Goal: Information Seeking & Learning: Learn about a topic

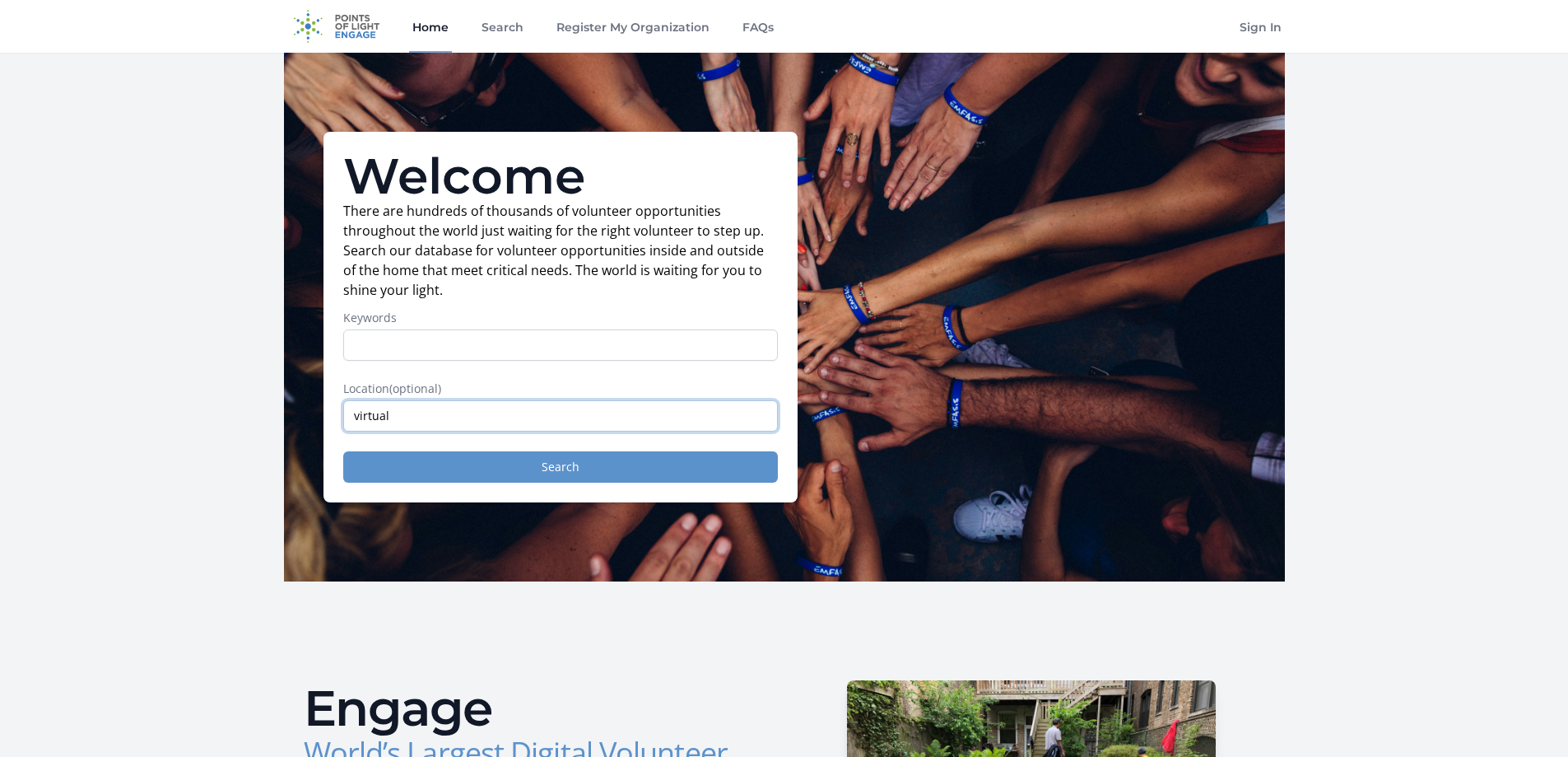
type input "virtual"
click at [609, 454] on button "Search" at bounding box center [560, 466] width 435 height 31
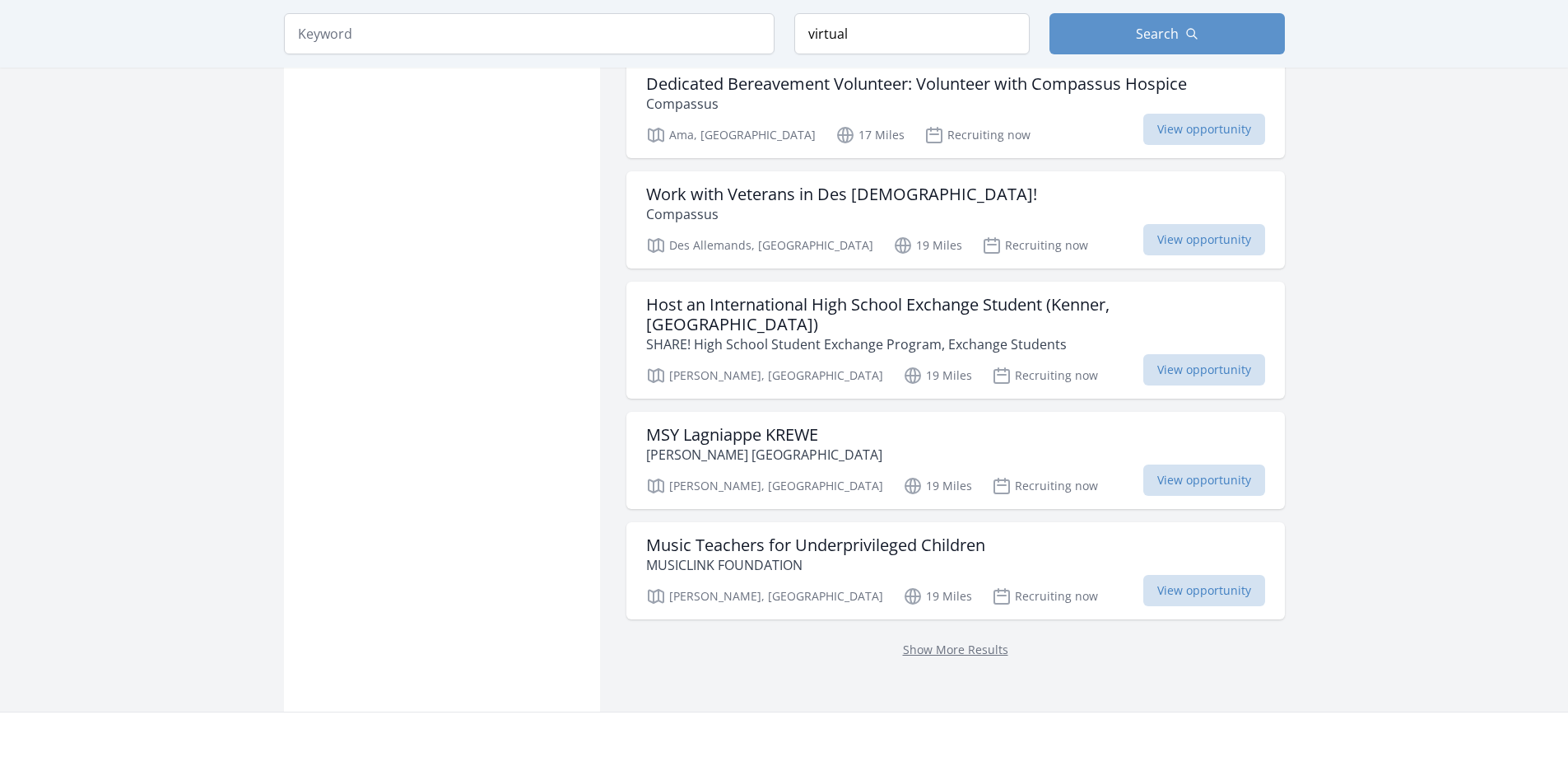
scroll to position [2058, 0]
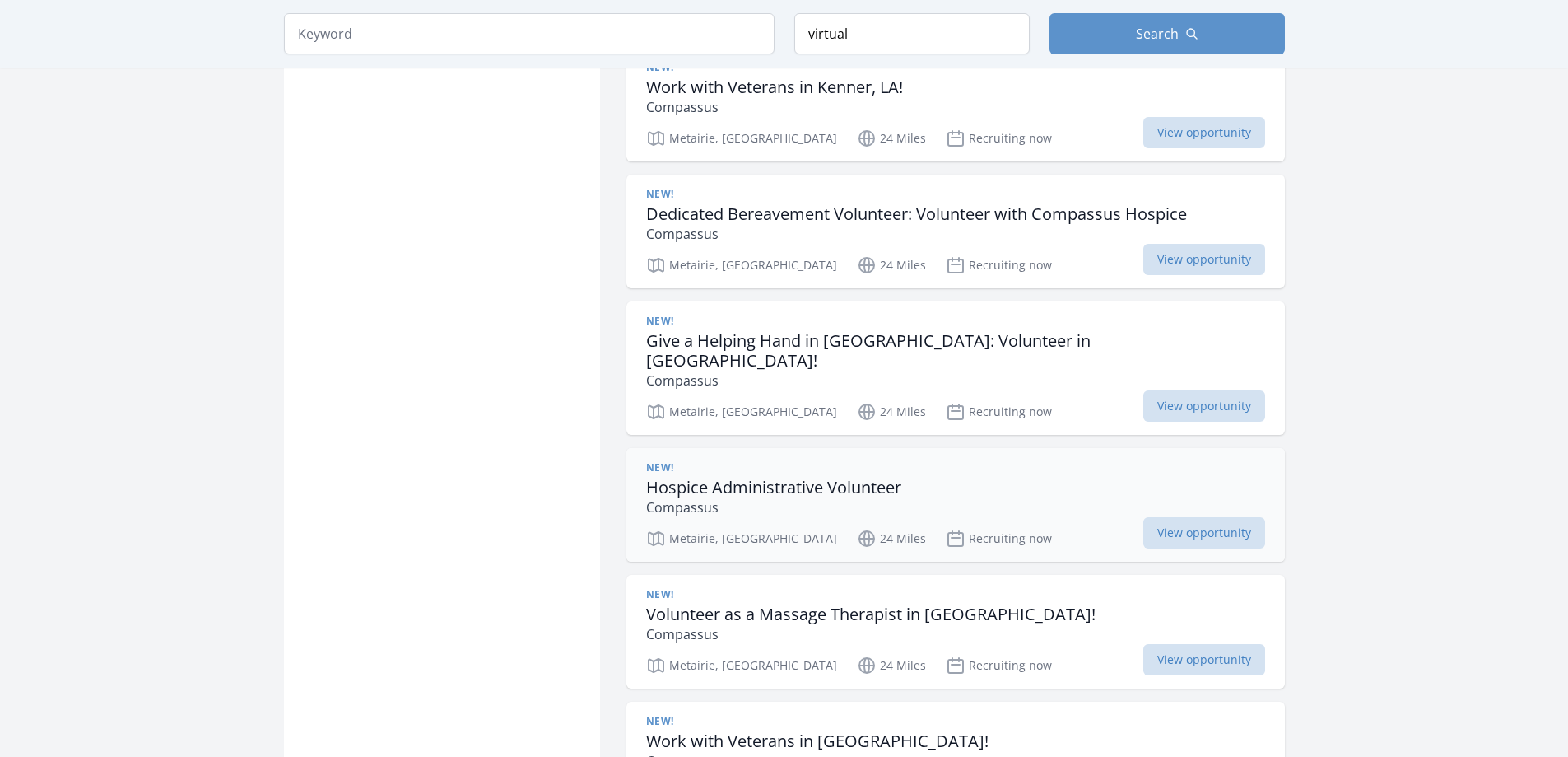
scroll to position [4034, 0]
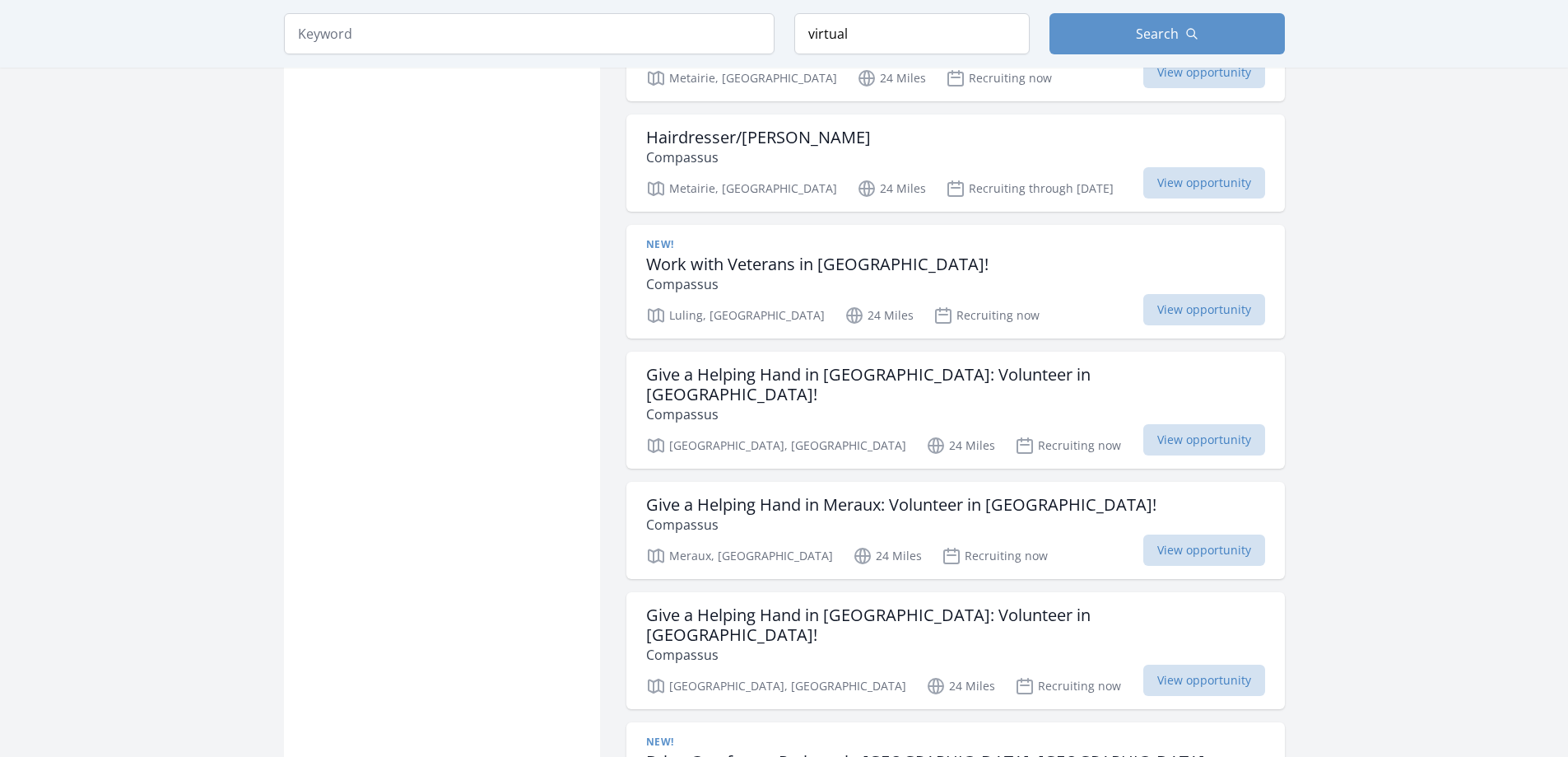
scroll to position [5928, 0]
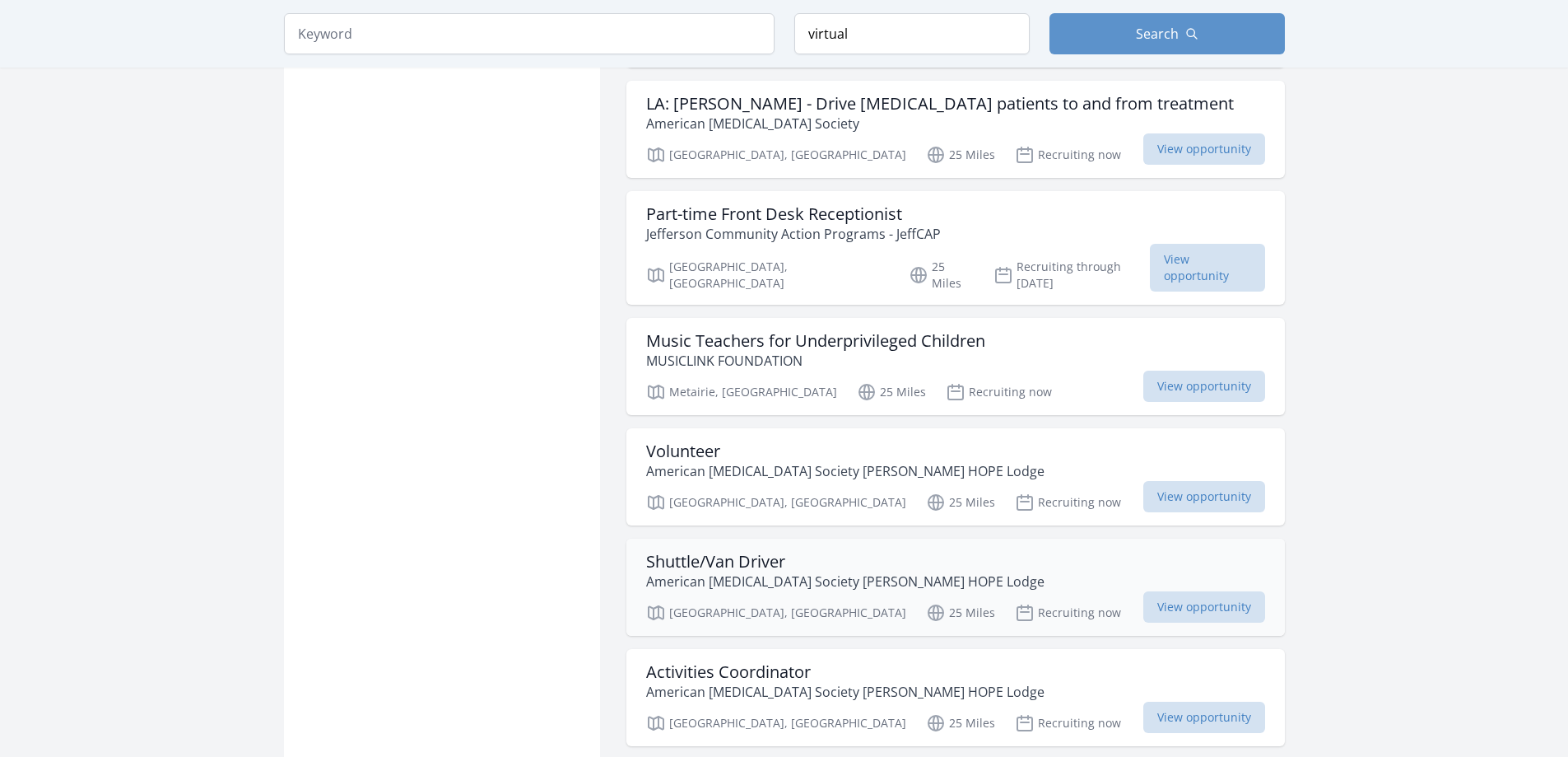
scroll to position [9057, 0]
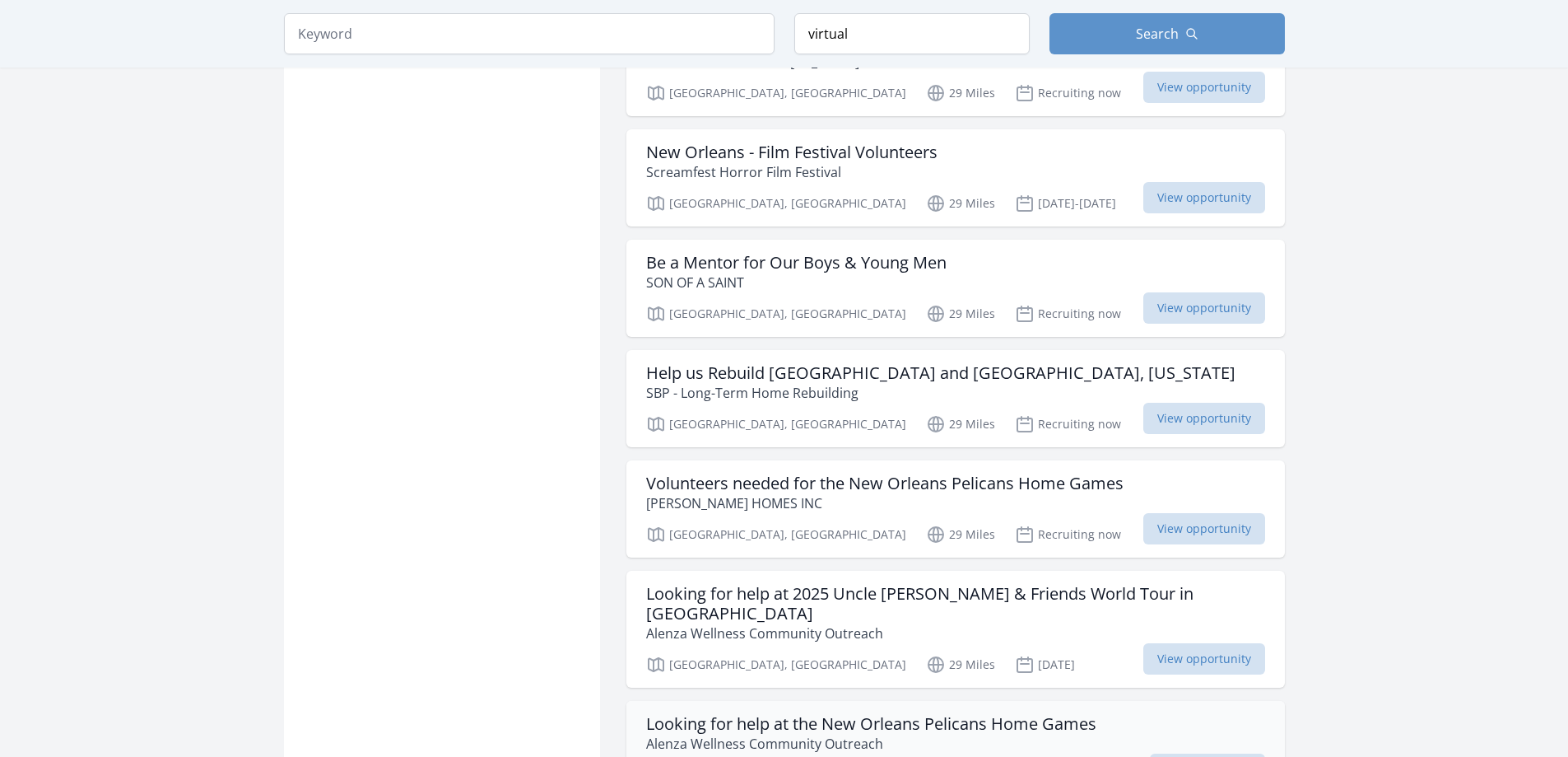
scroll to position [11609, 0]
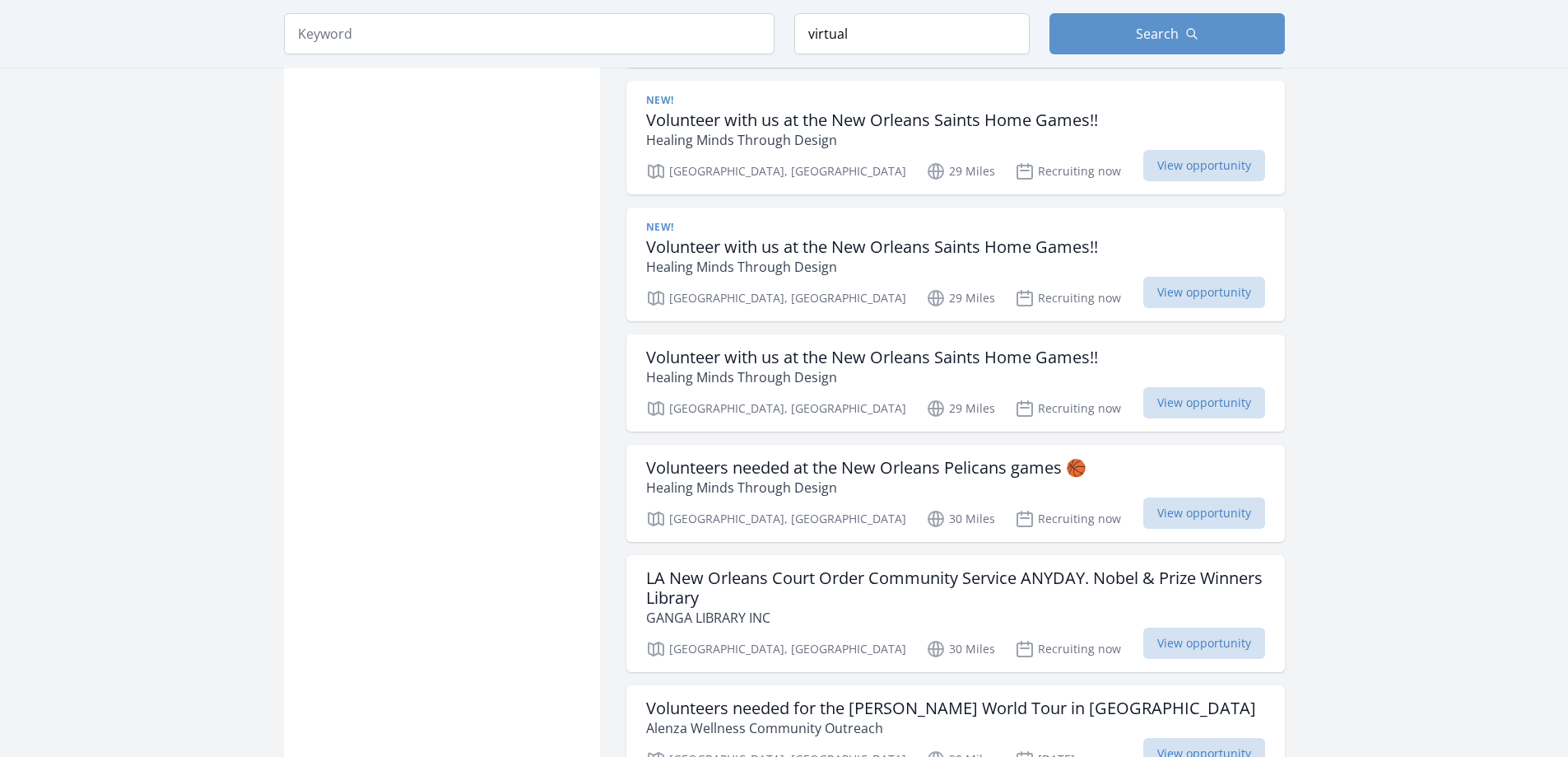
scroll to position [13503, 0]
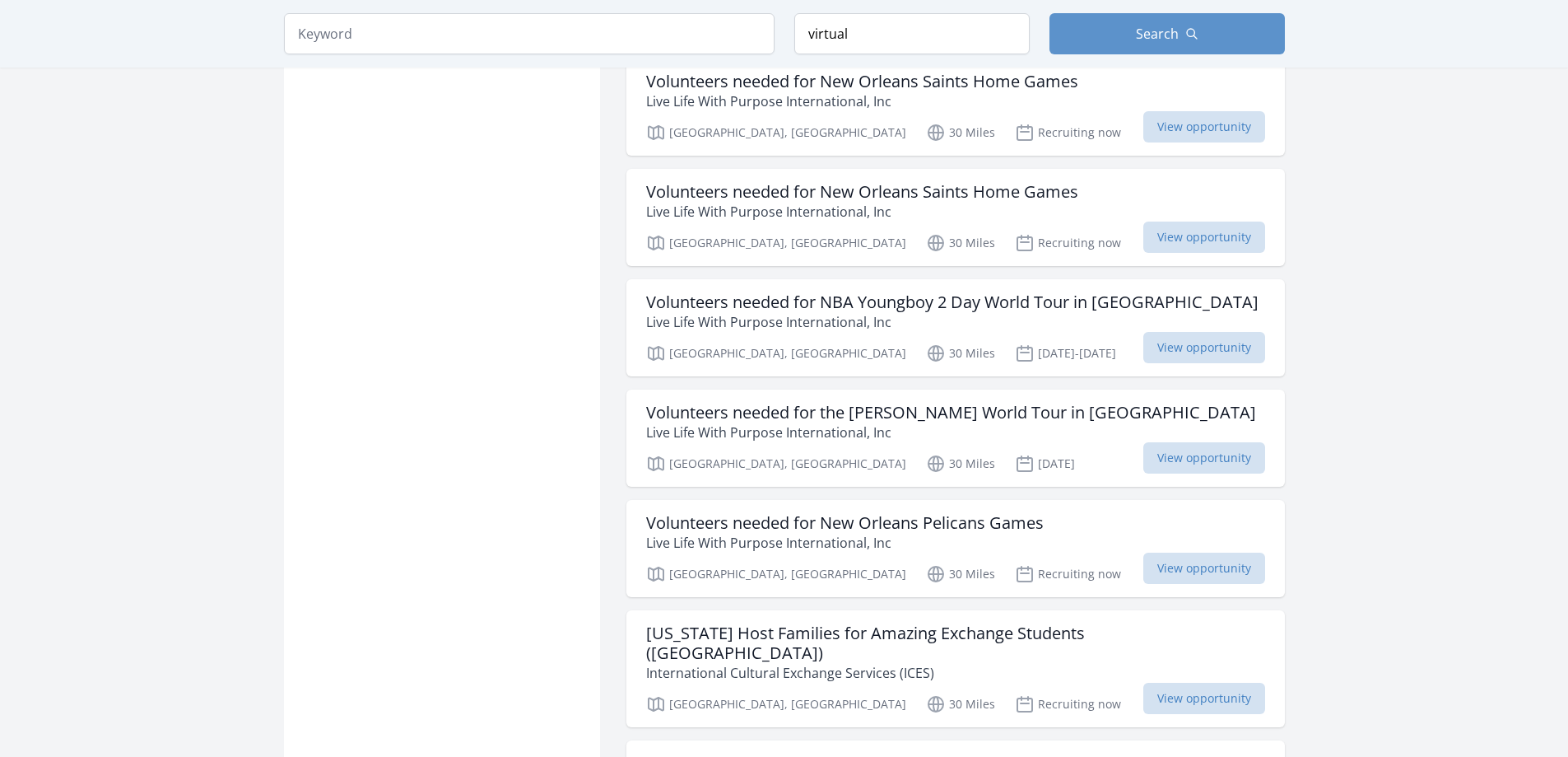
scroll to position [15890, 0]
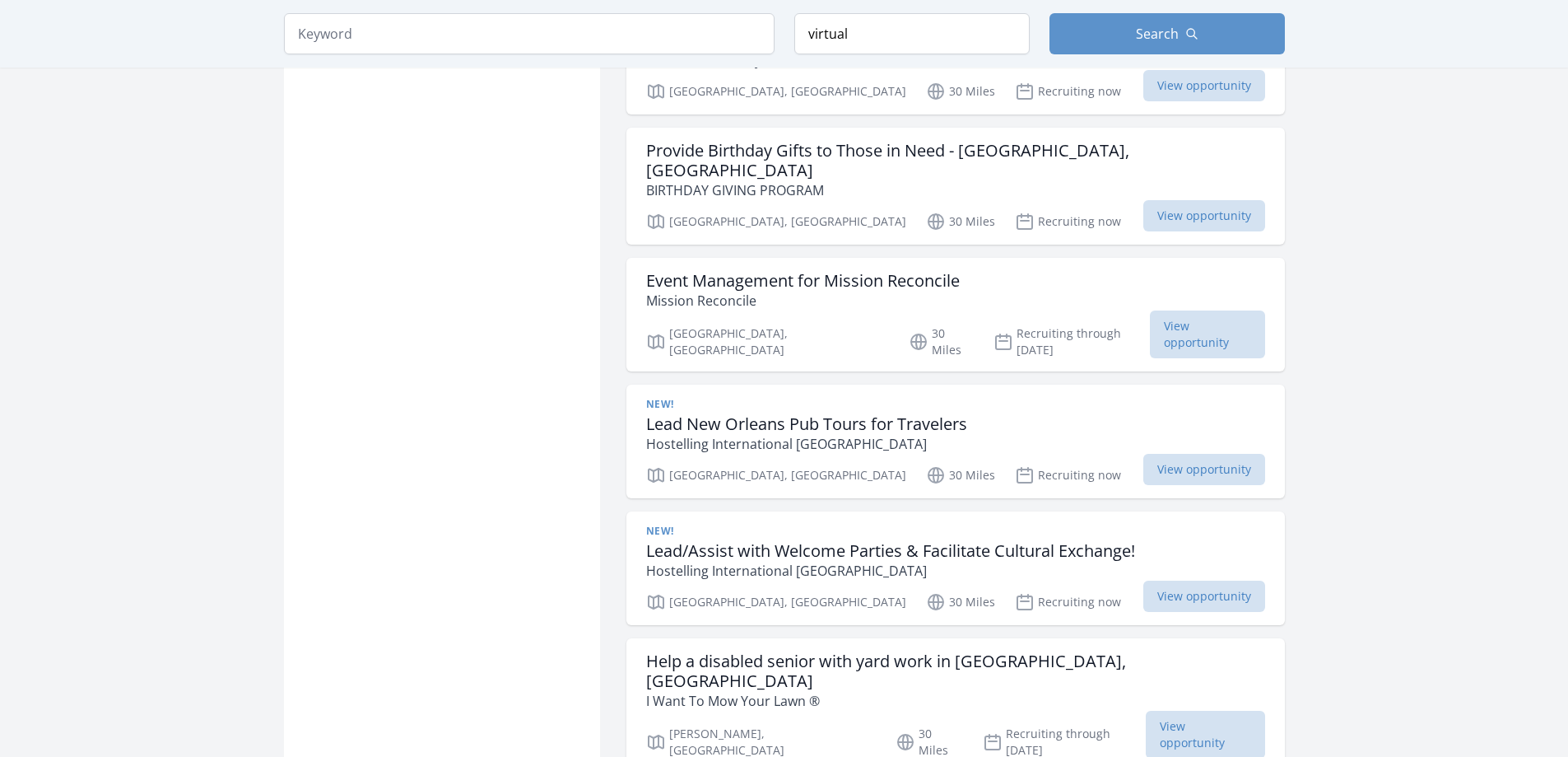
scroll to position [18195, 0]
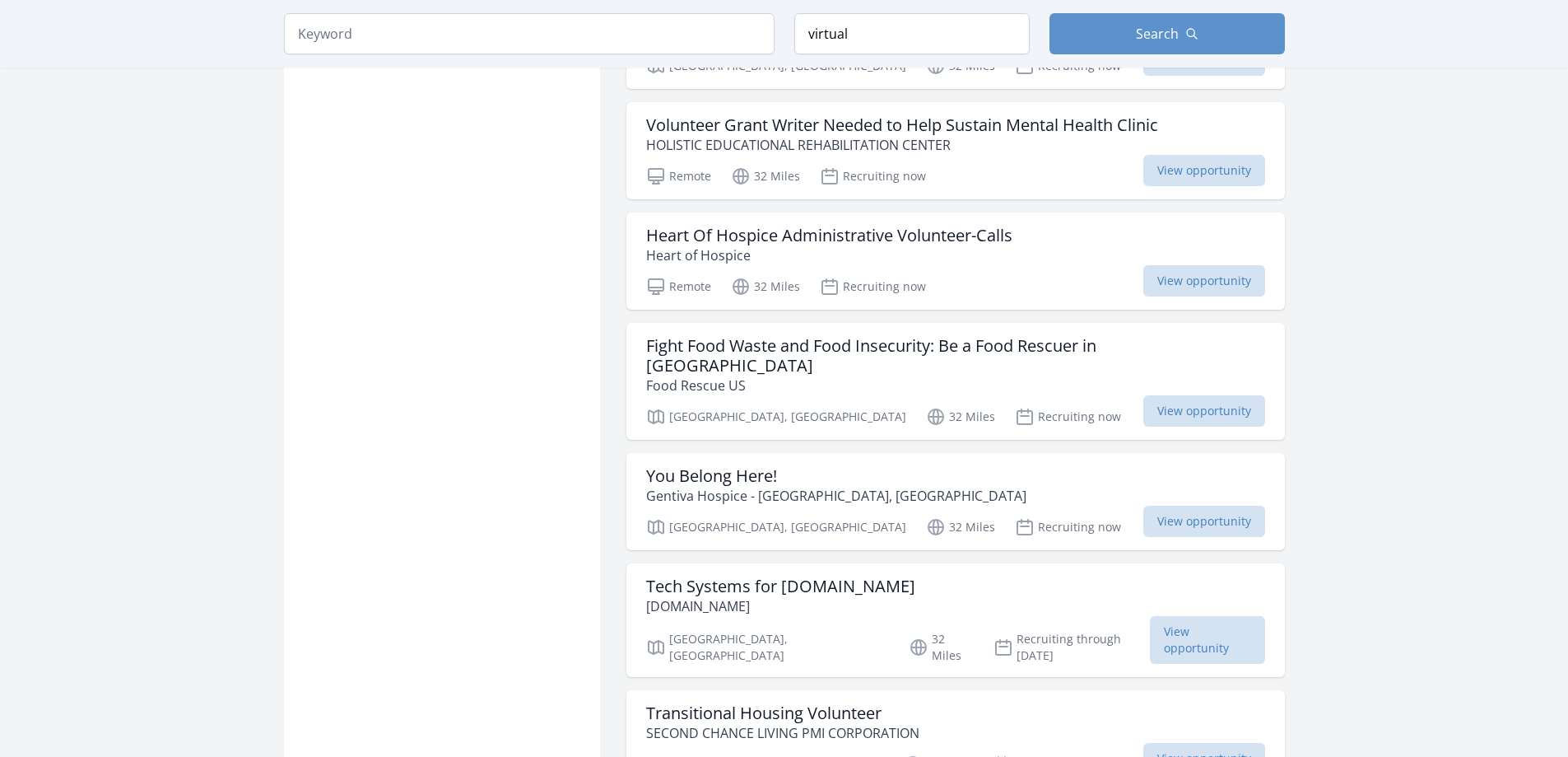
scroll to position [20418, 0]
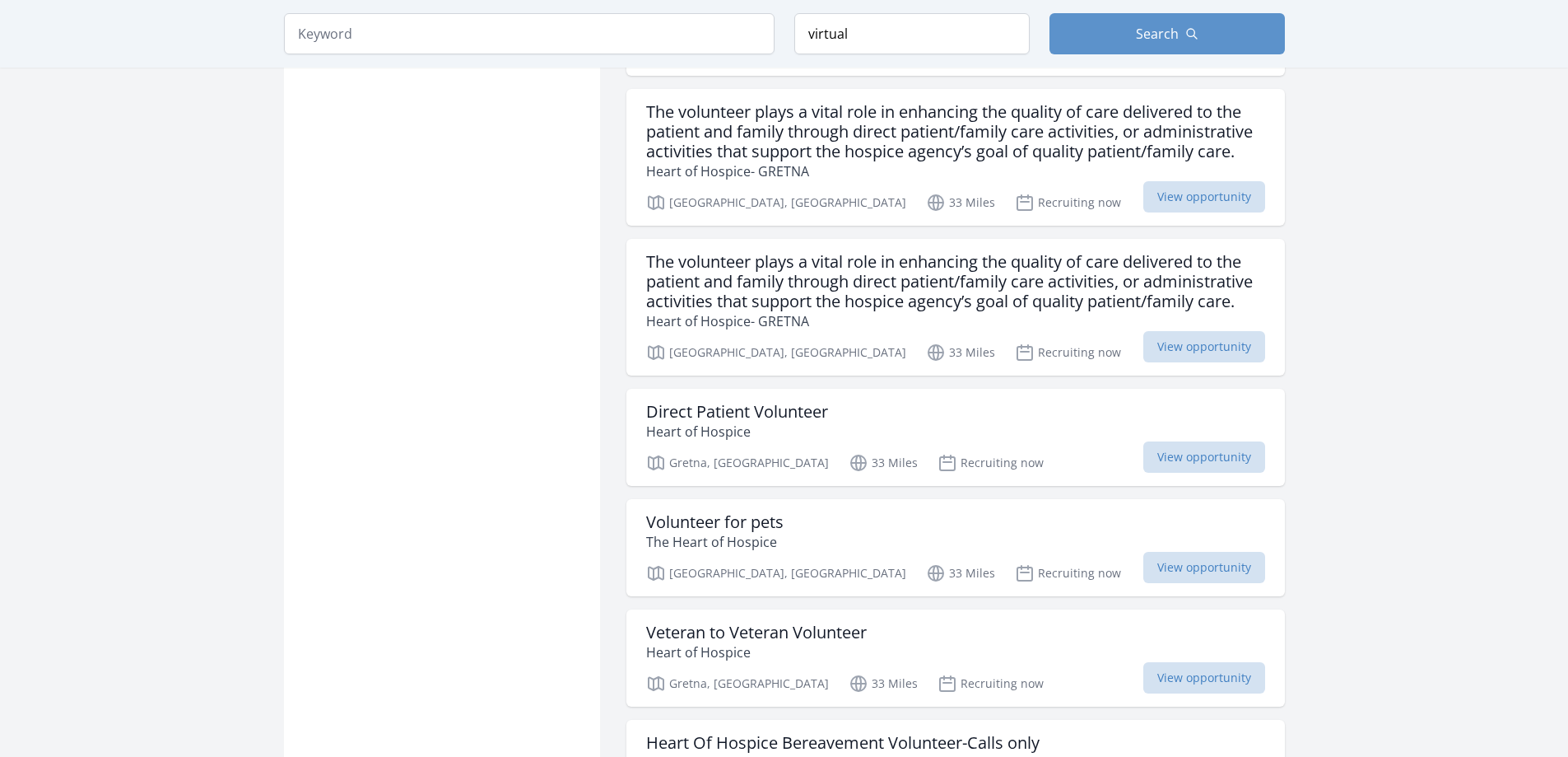
scroll to position [22936, 0]
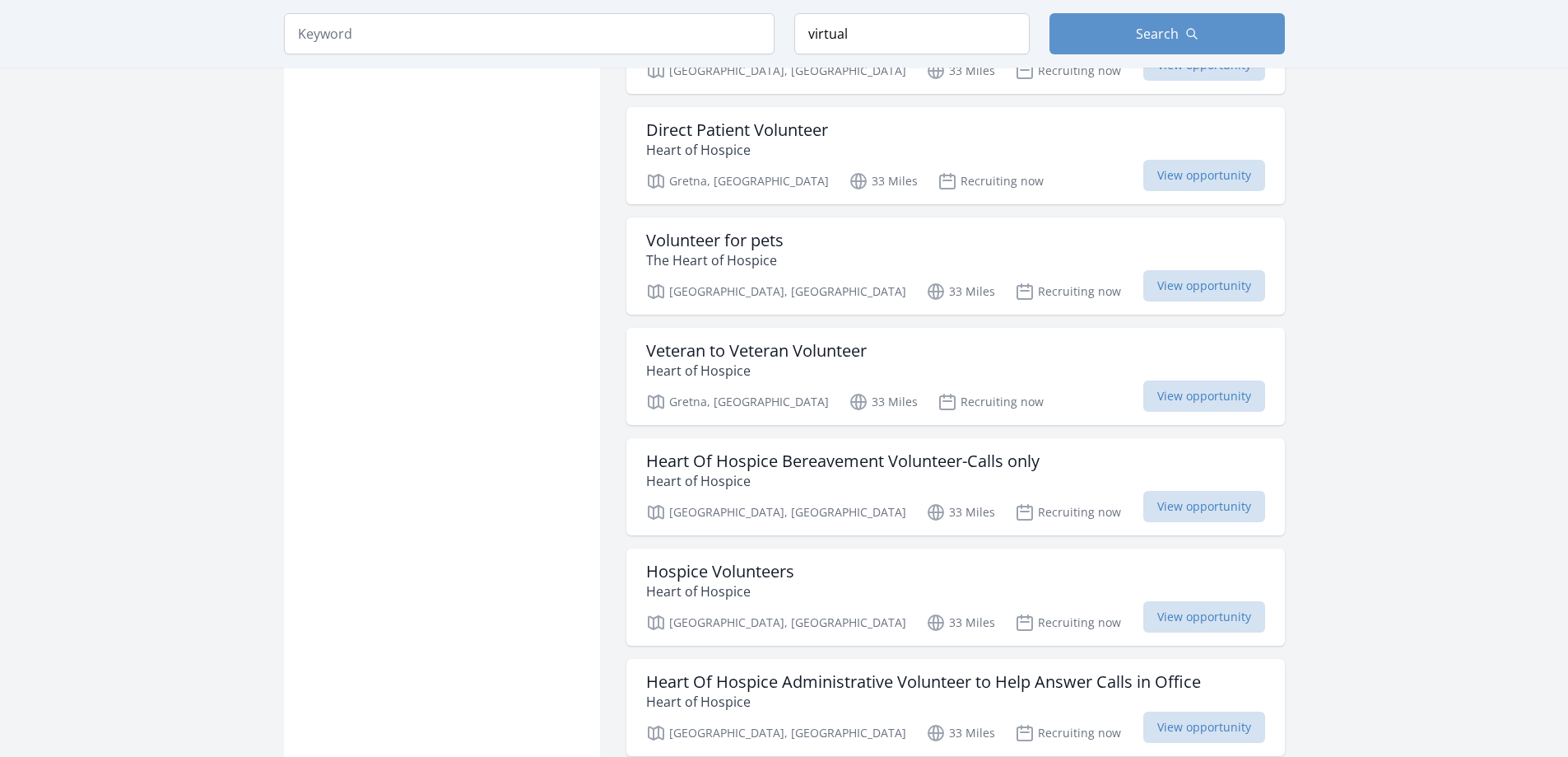
scroll to position [22997, 0]
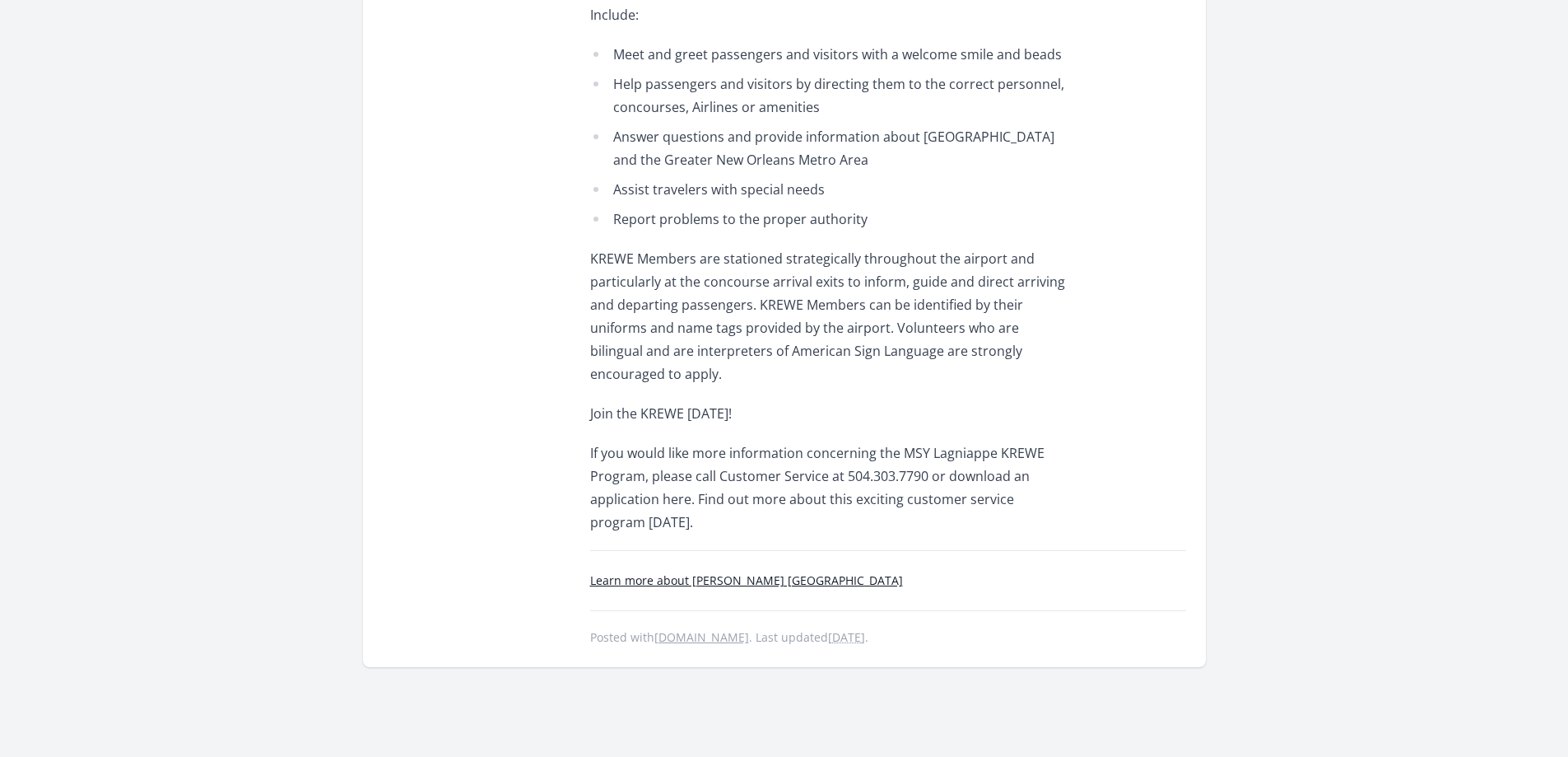
scroll to position [741, 0]
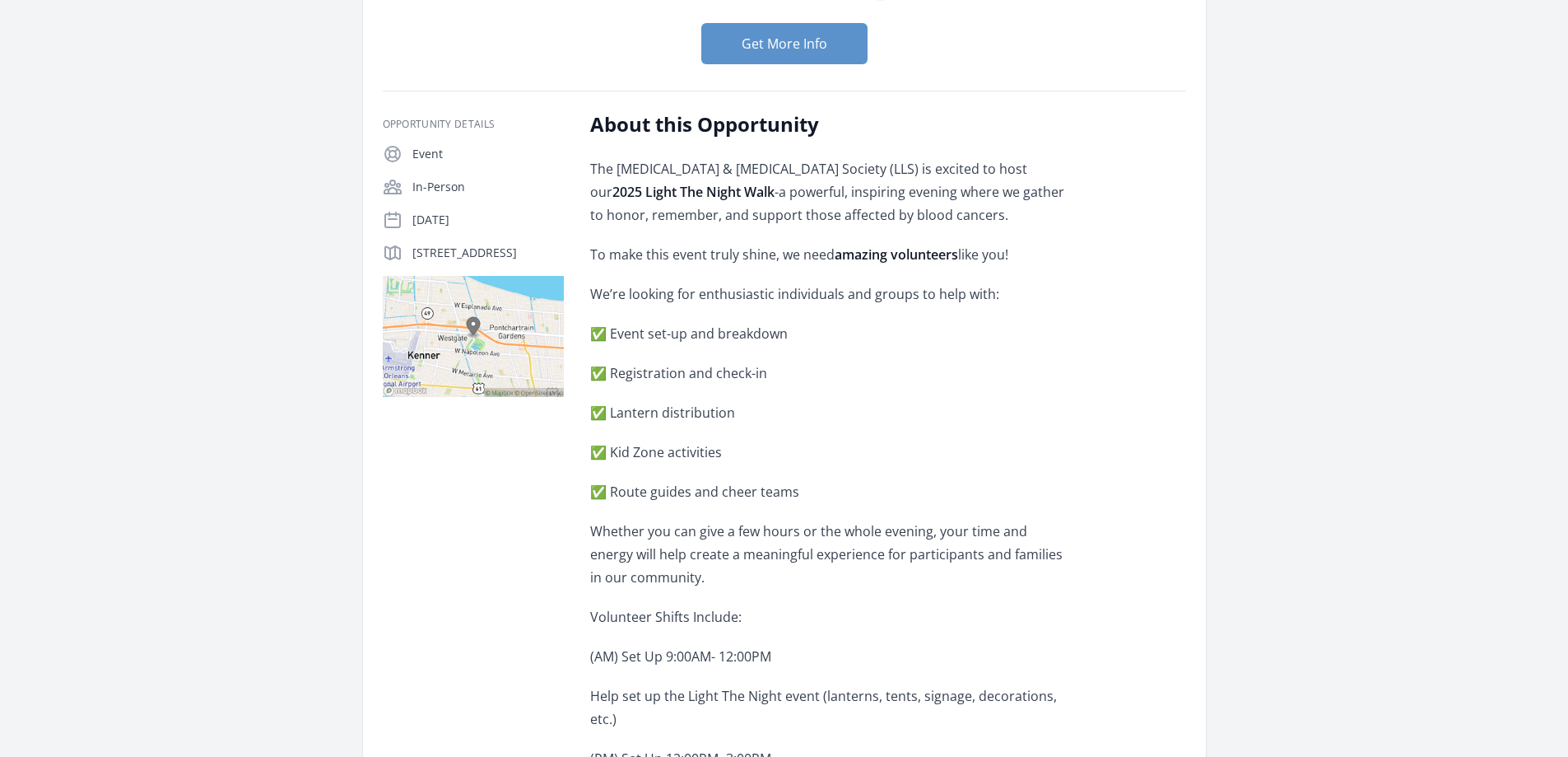
scroll to position [165, 0]
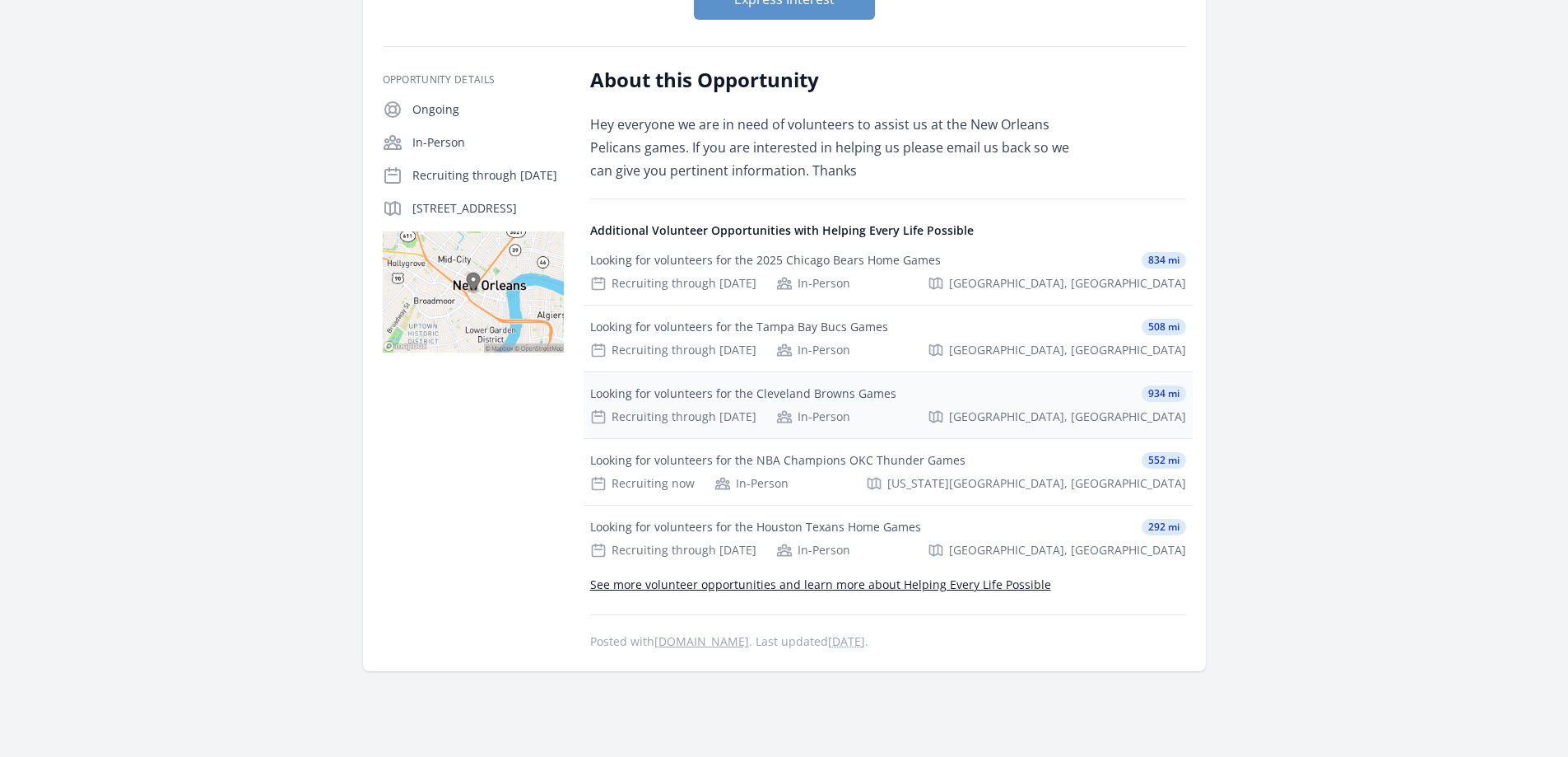
scroll to position [82, 0]
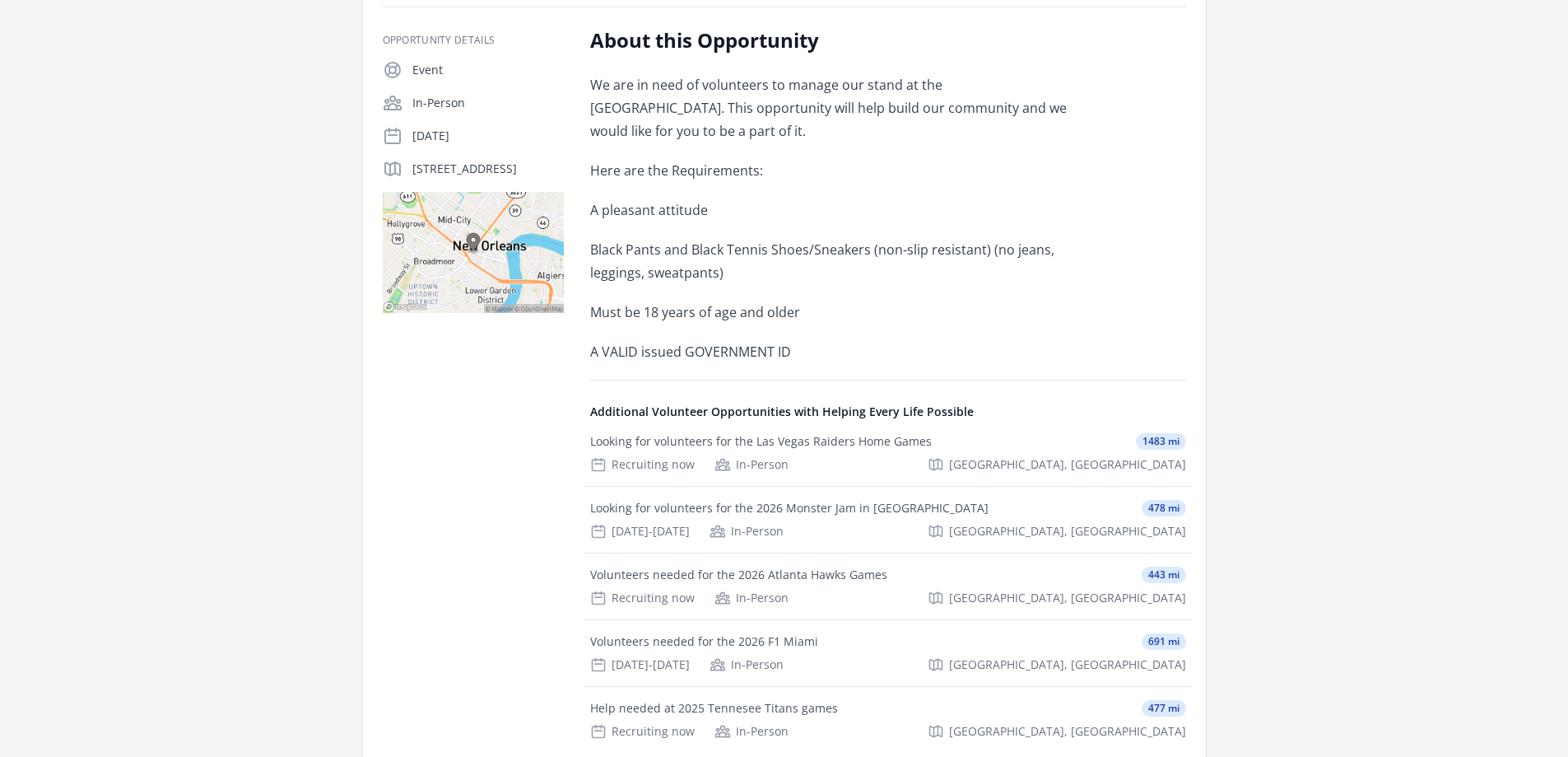
scroll to position [412, 0]
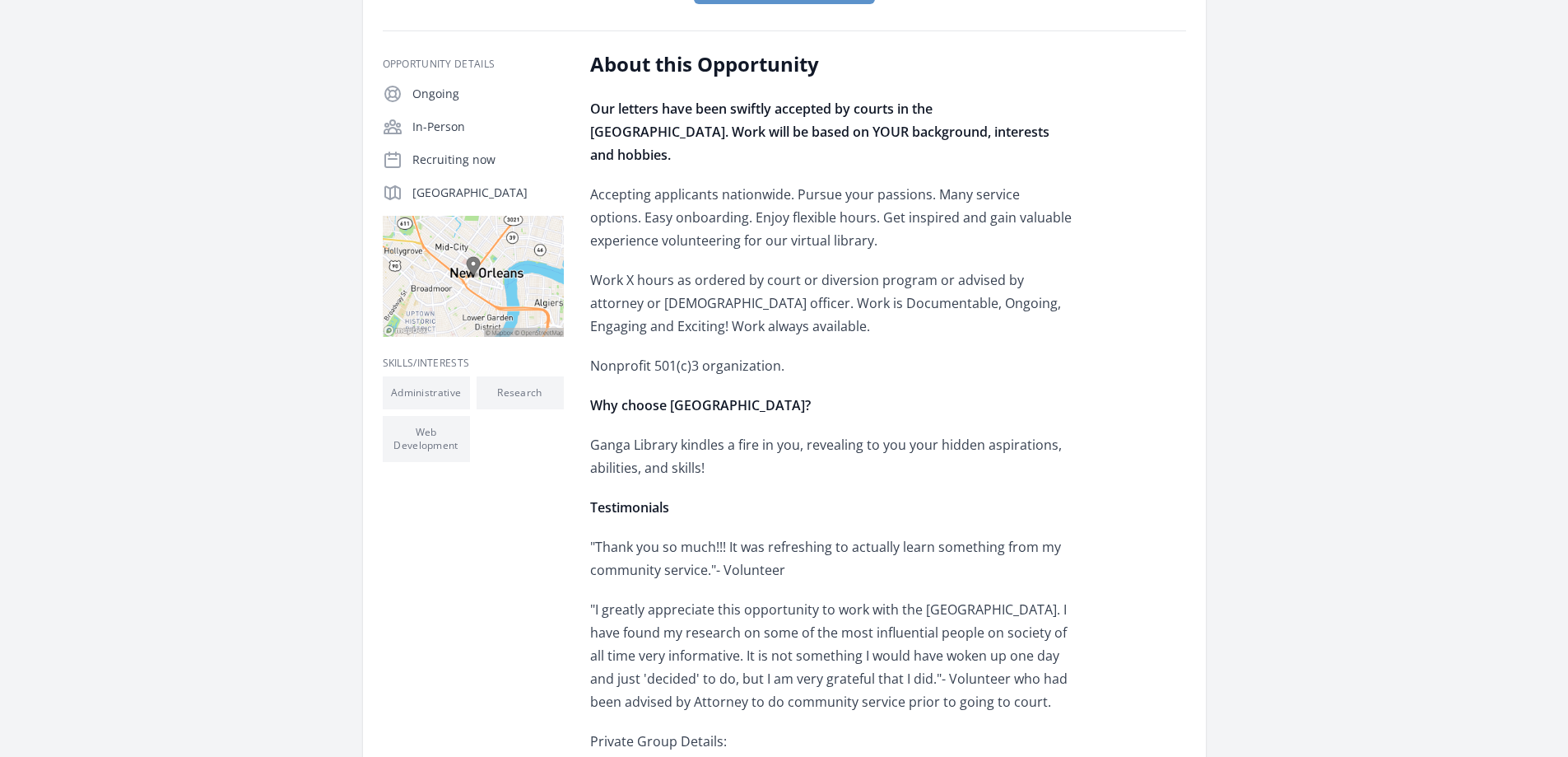
scroll to position [329, 0]
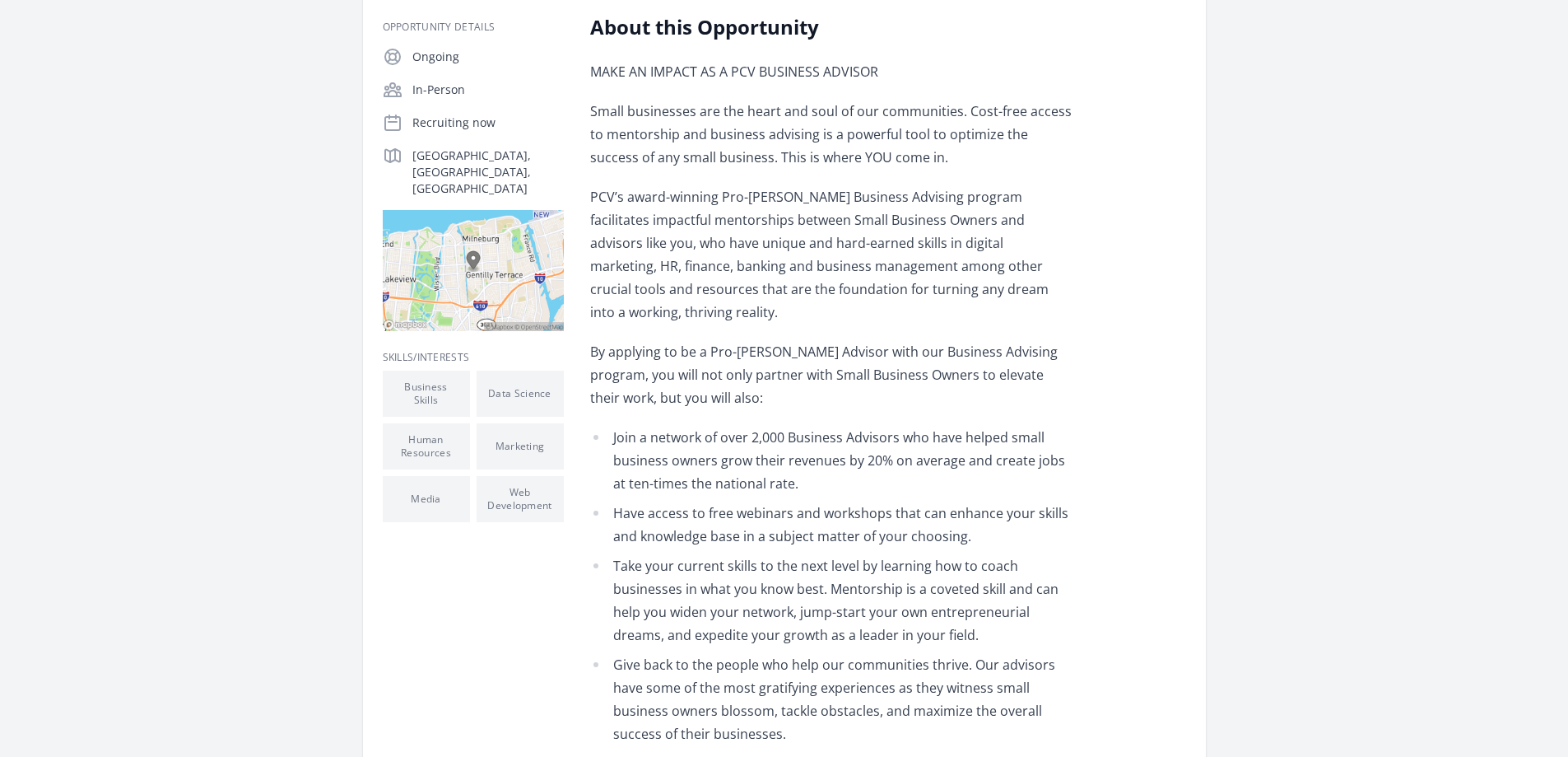
scroll to position [329, 0]
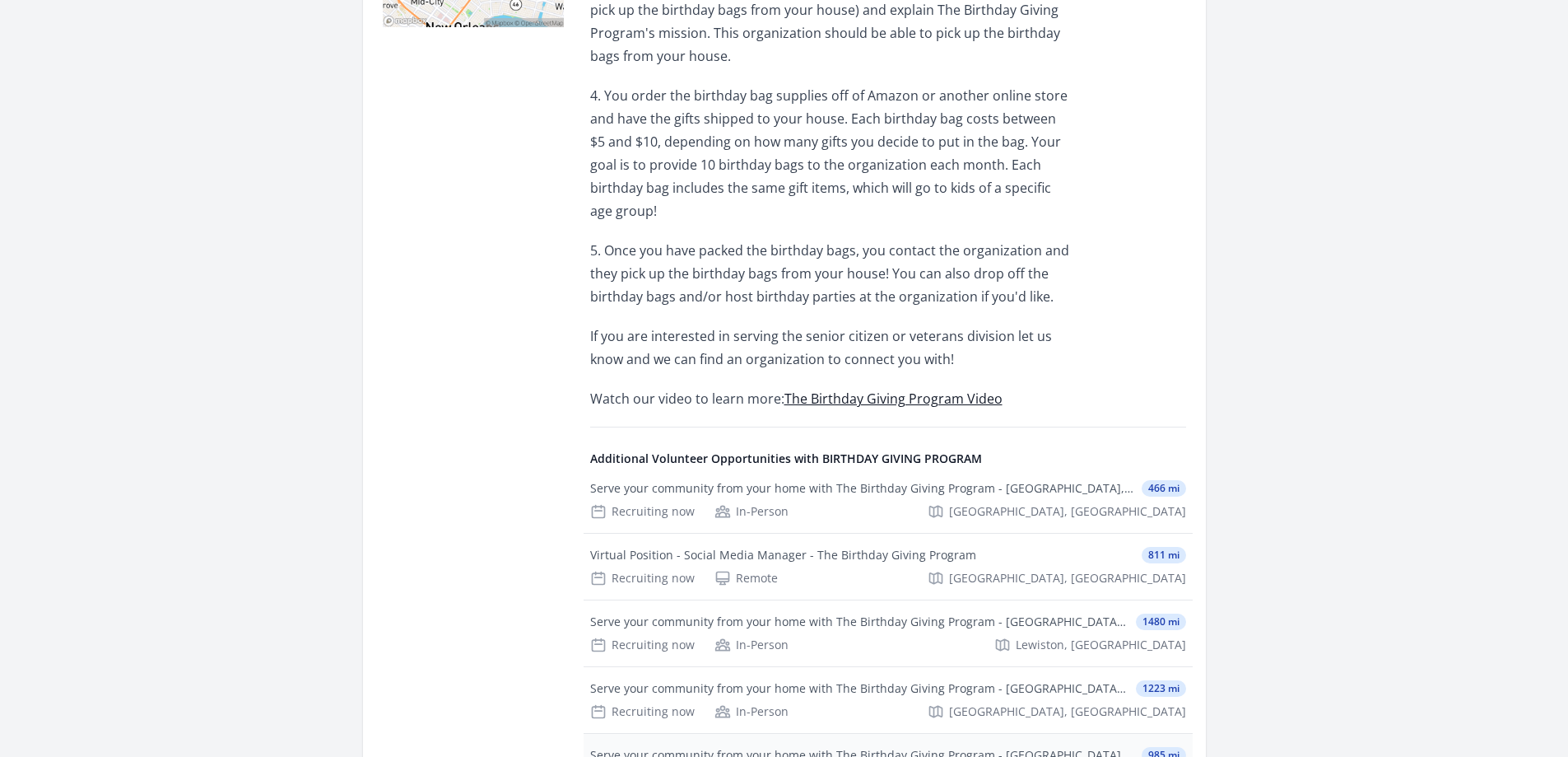
scroll to position [741, 0]
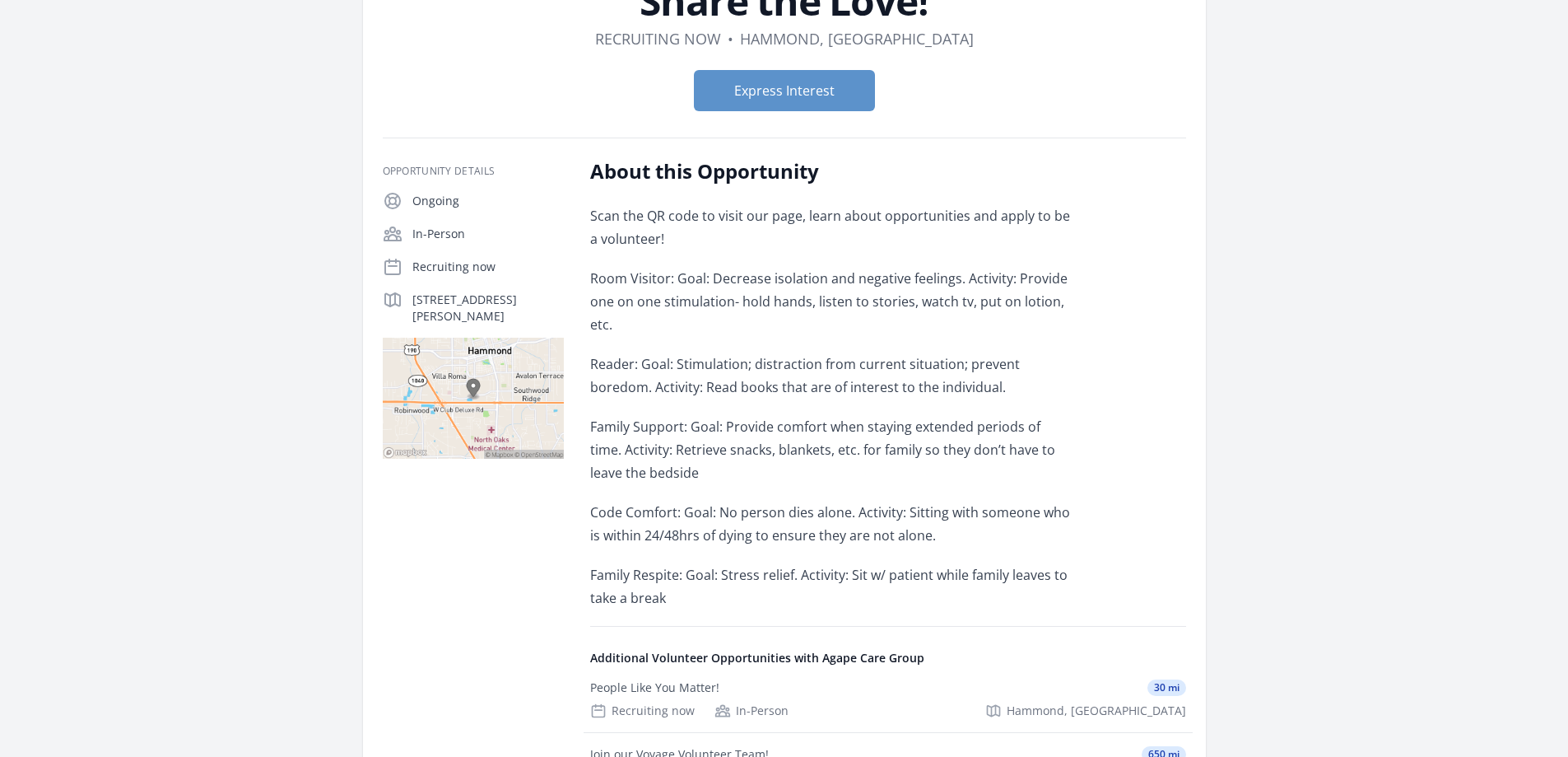
scroll to position [165, 0]
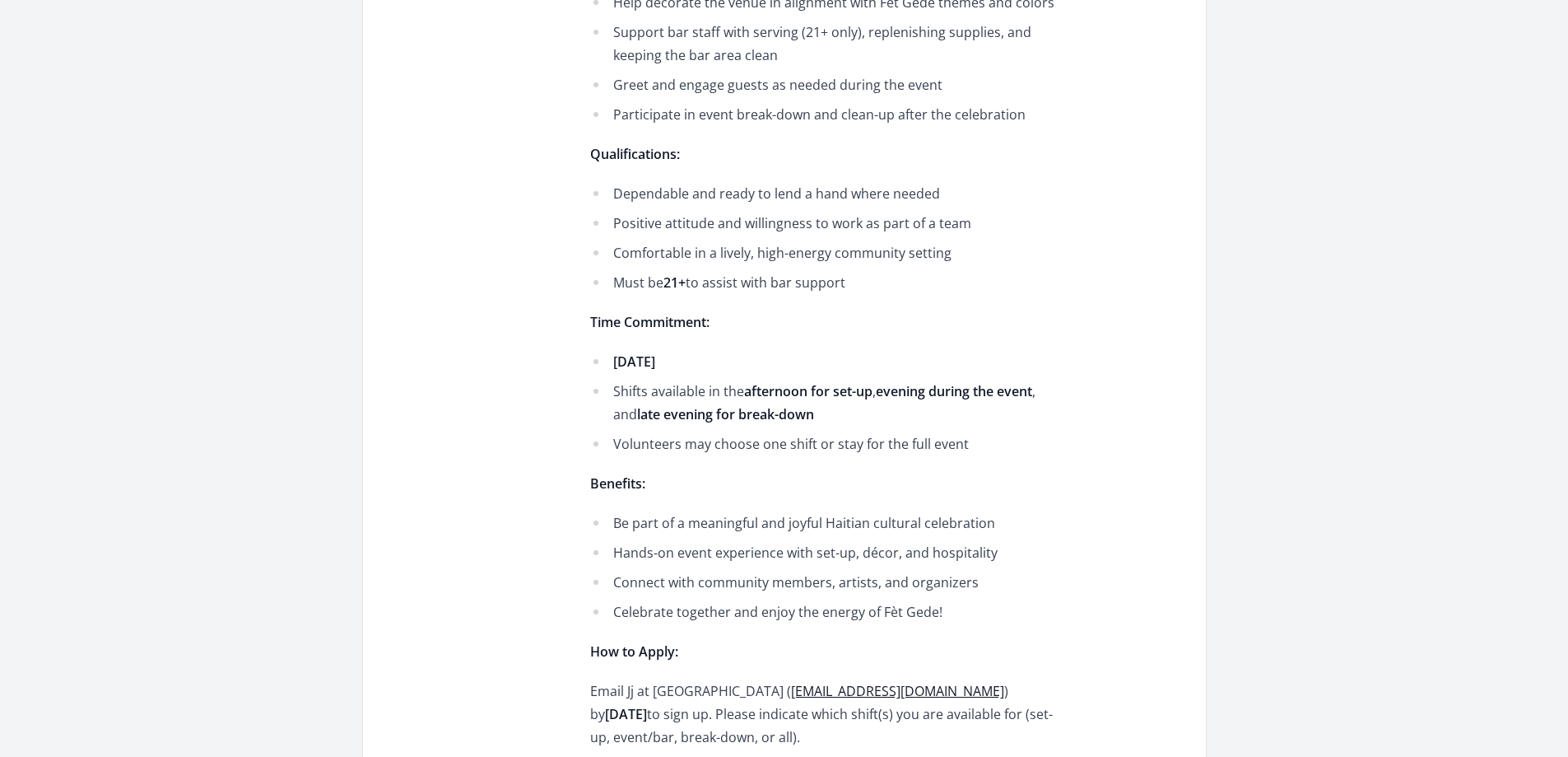
scroll to position [2470, 0]
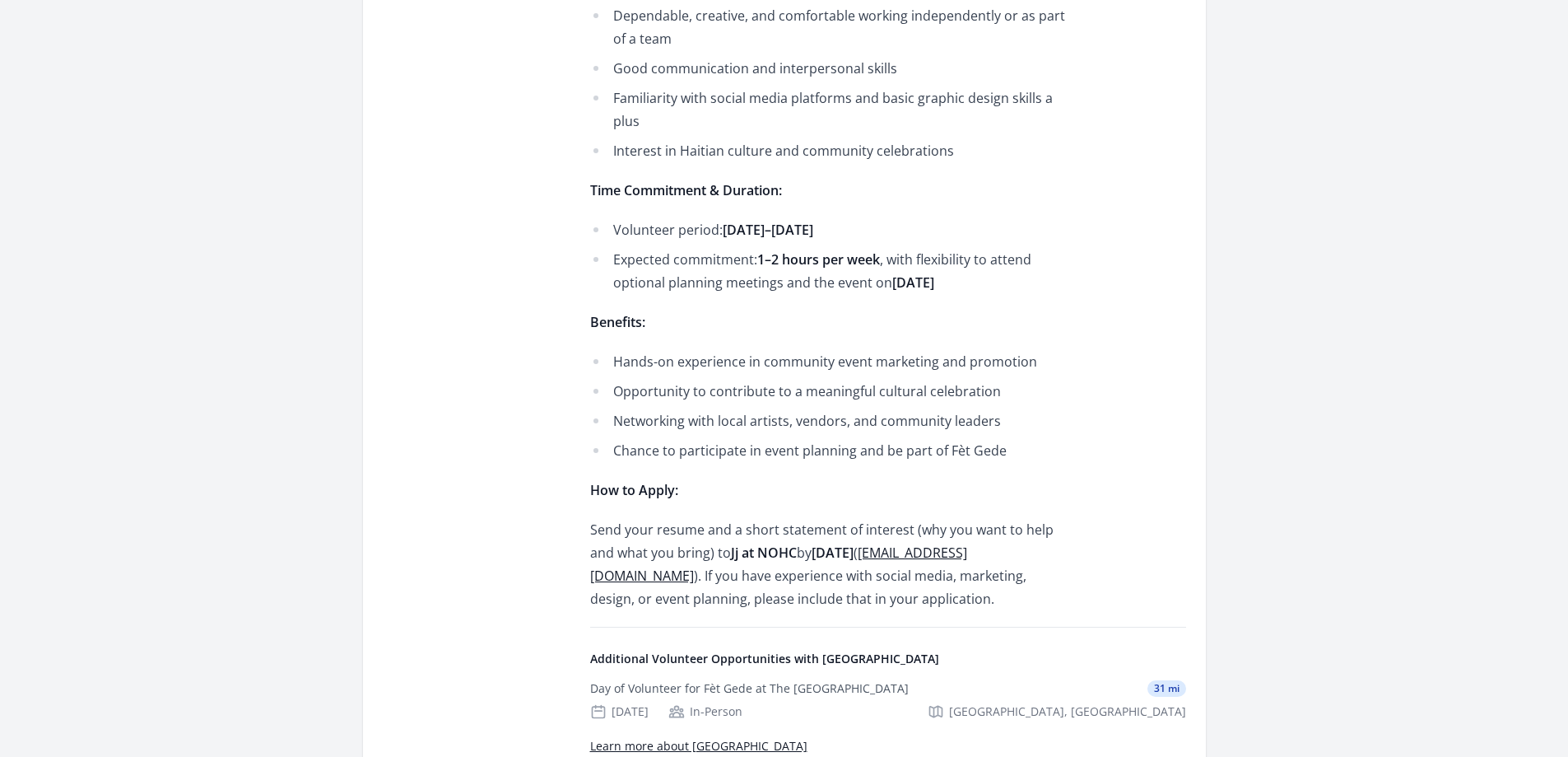
scroll to position [2634, 0]
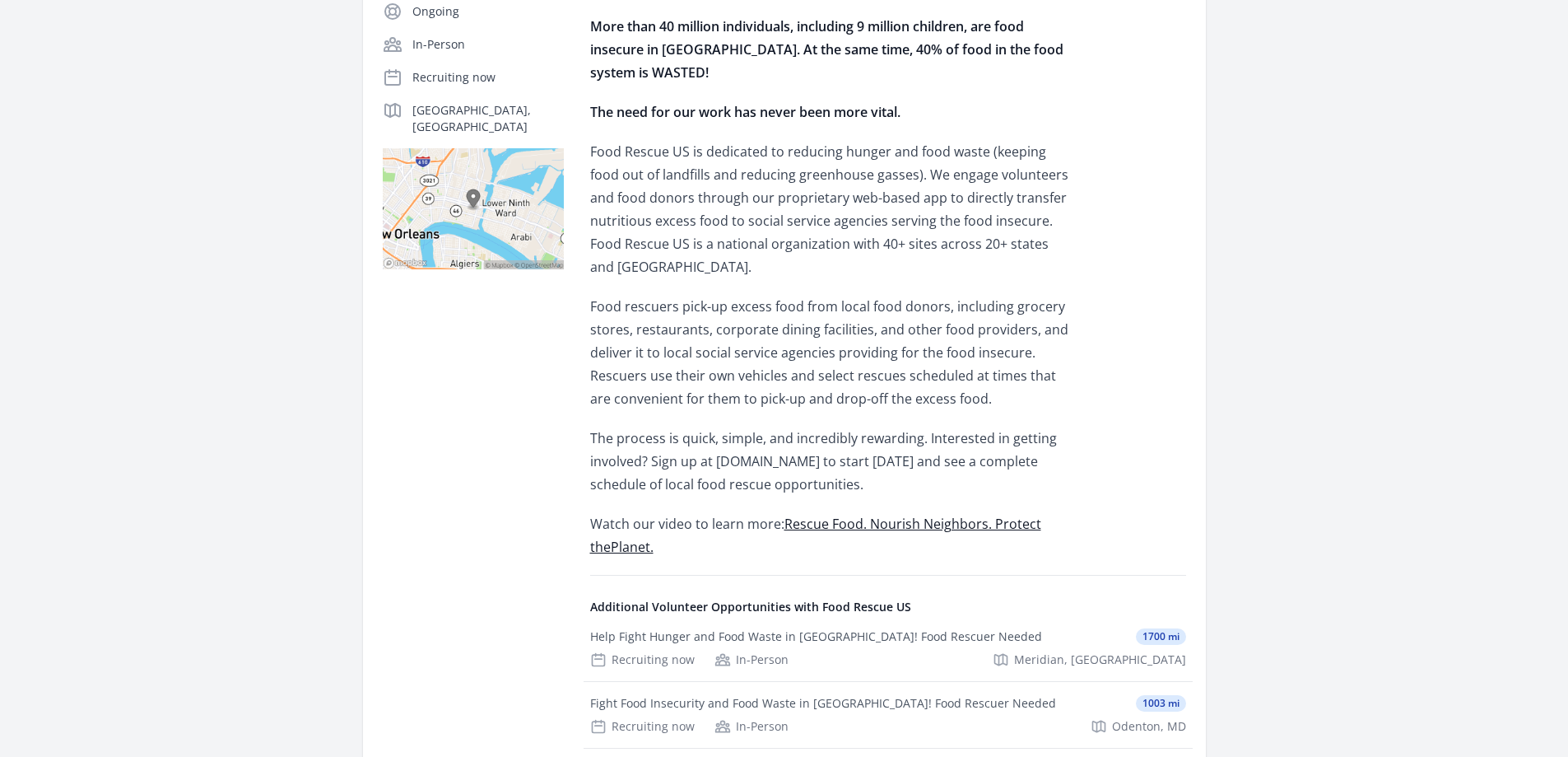
scroll to position [412, 0]
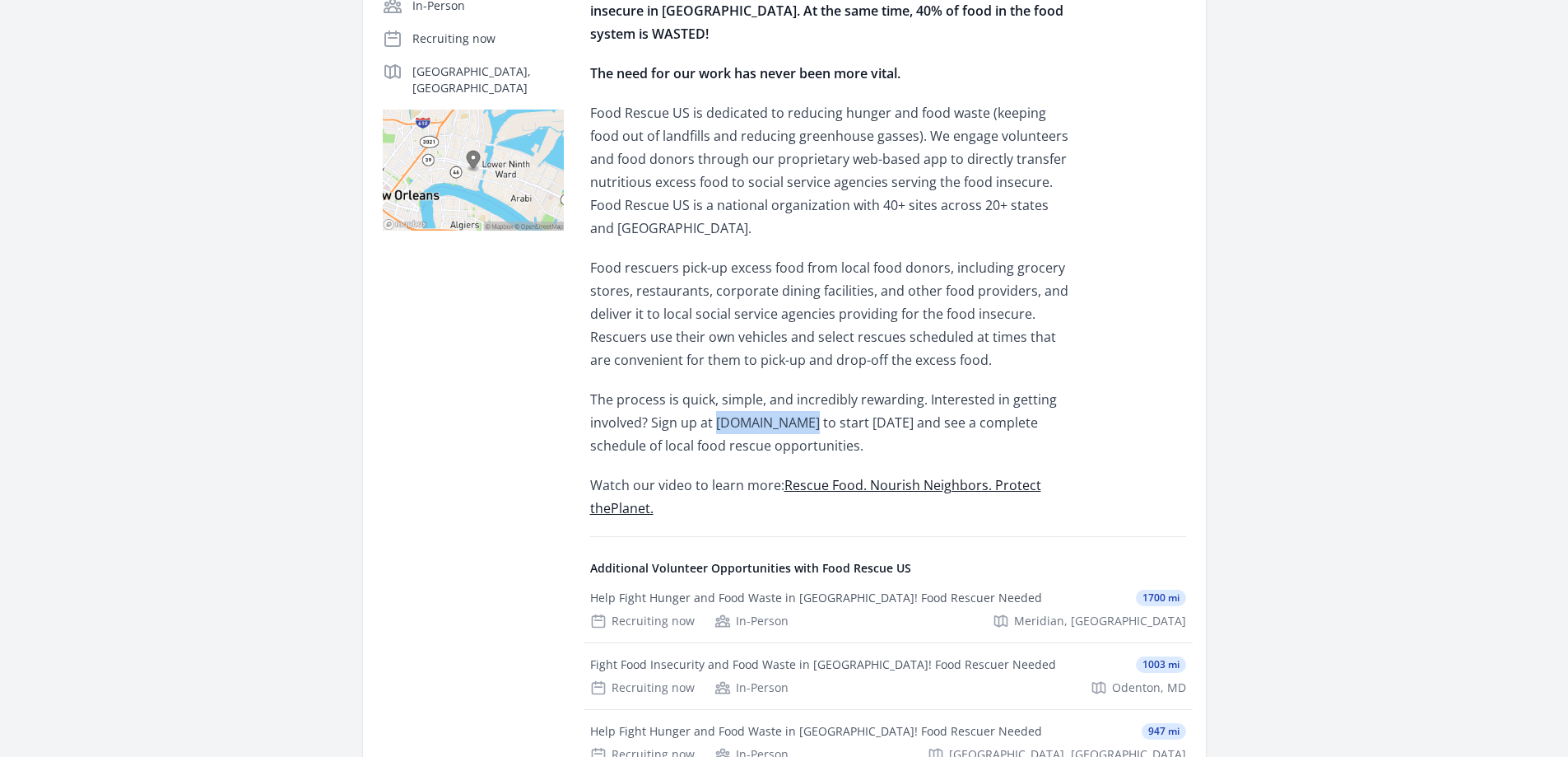
drag, startPoint x: 804, startPoint y: 399, endPoint x: 717, endPoint y: 397, distance: 87.0
click at [717, 397] on p "The process is quick, simple, and incredibly rewarding. Interested in getting i…" at bounding box center [832, 422] width 482 height 69
copy p "[DOMAIN_NAME]"
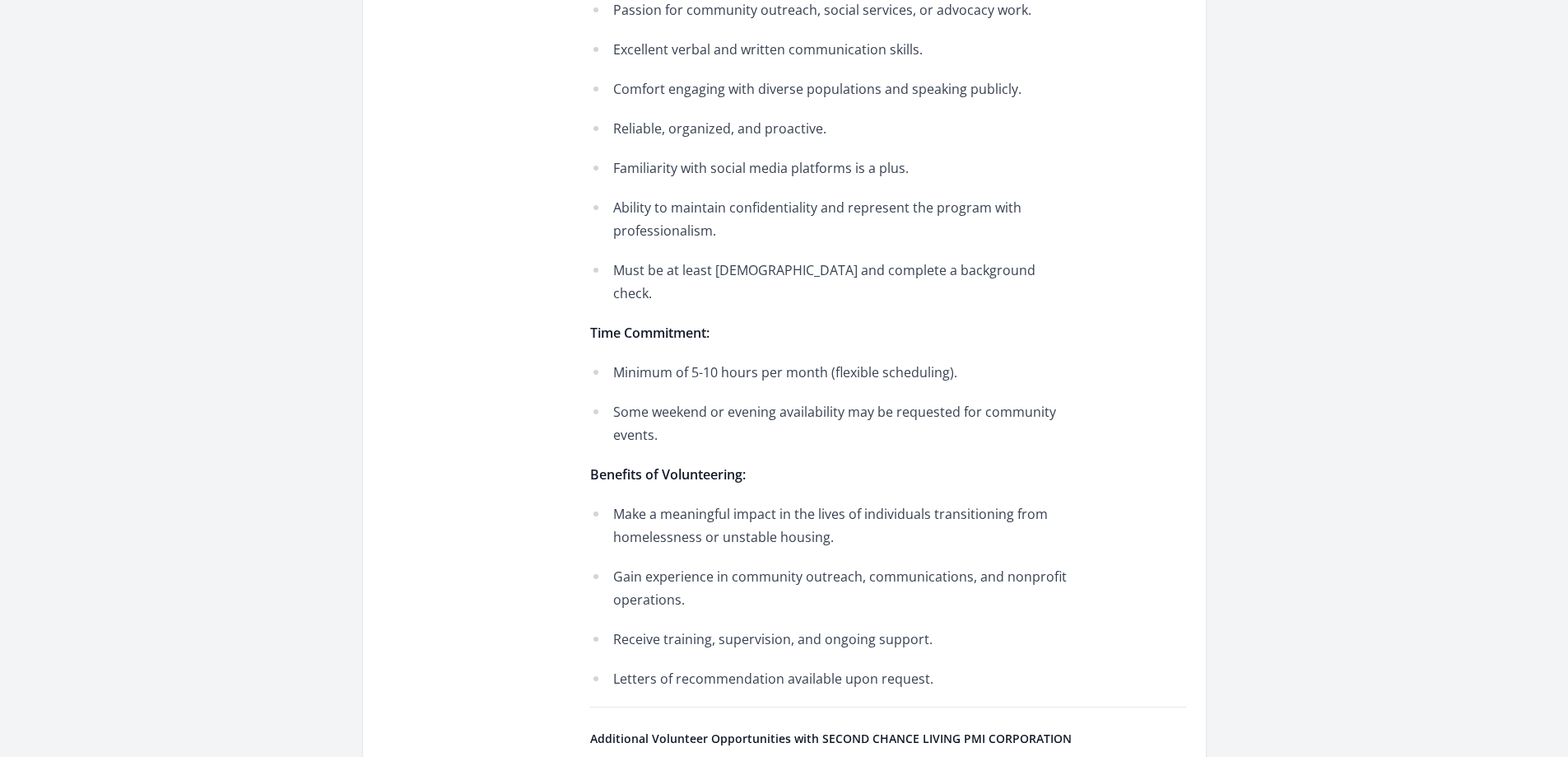
scroll to position [967, 0]
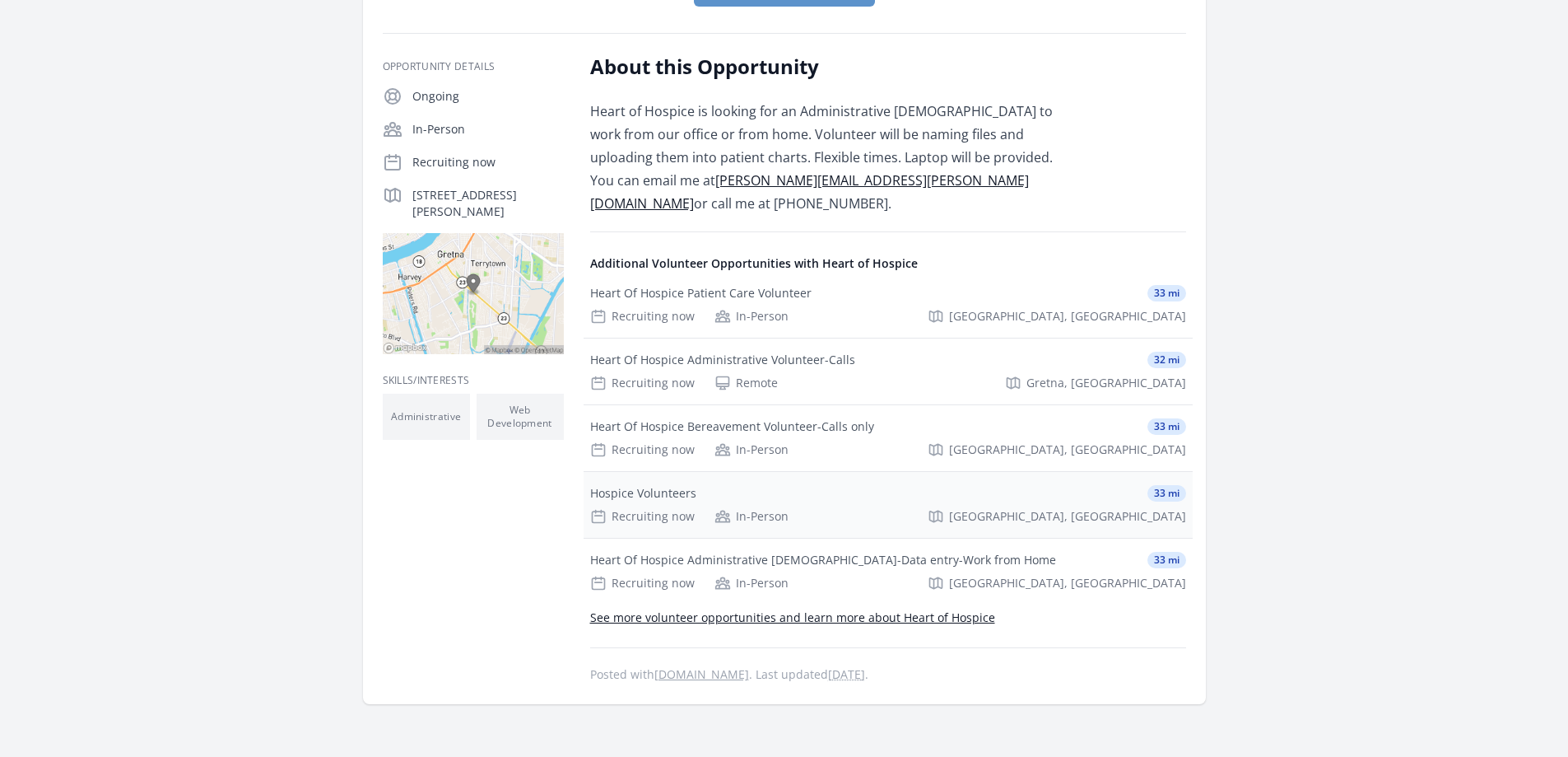
scroll to position [329, 0]
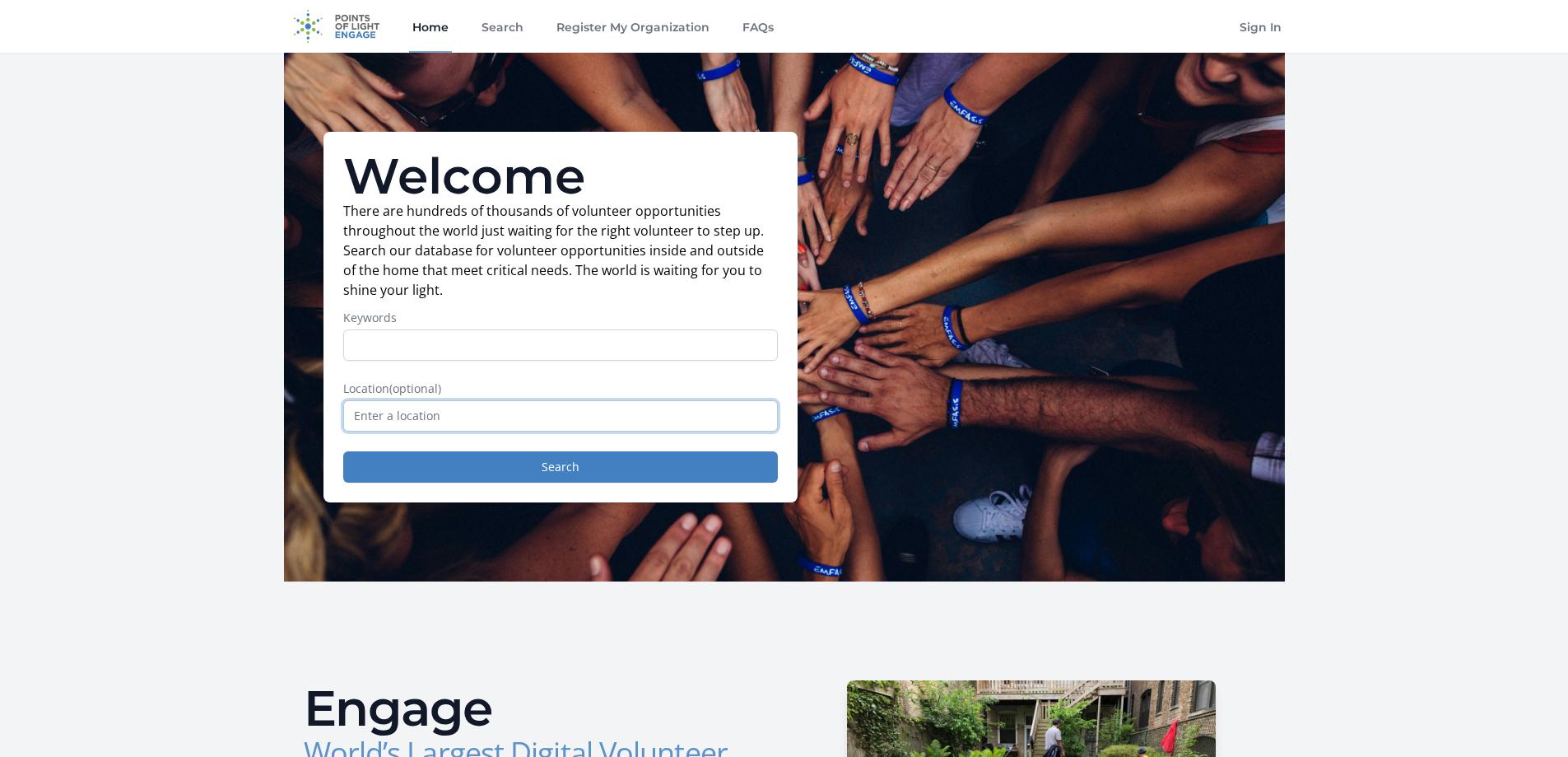
click at [466, 411] on input "text" at bounding box center [560, 416] width 435 height 31
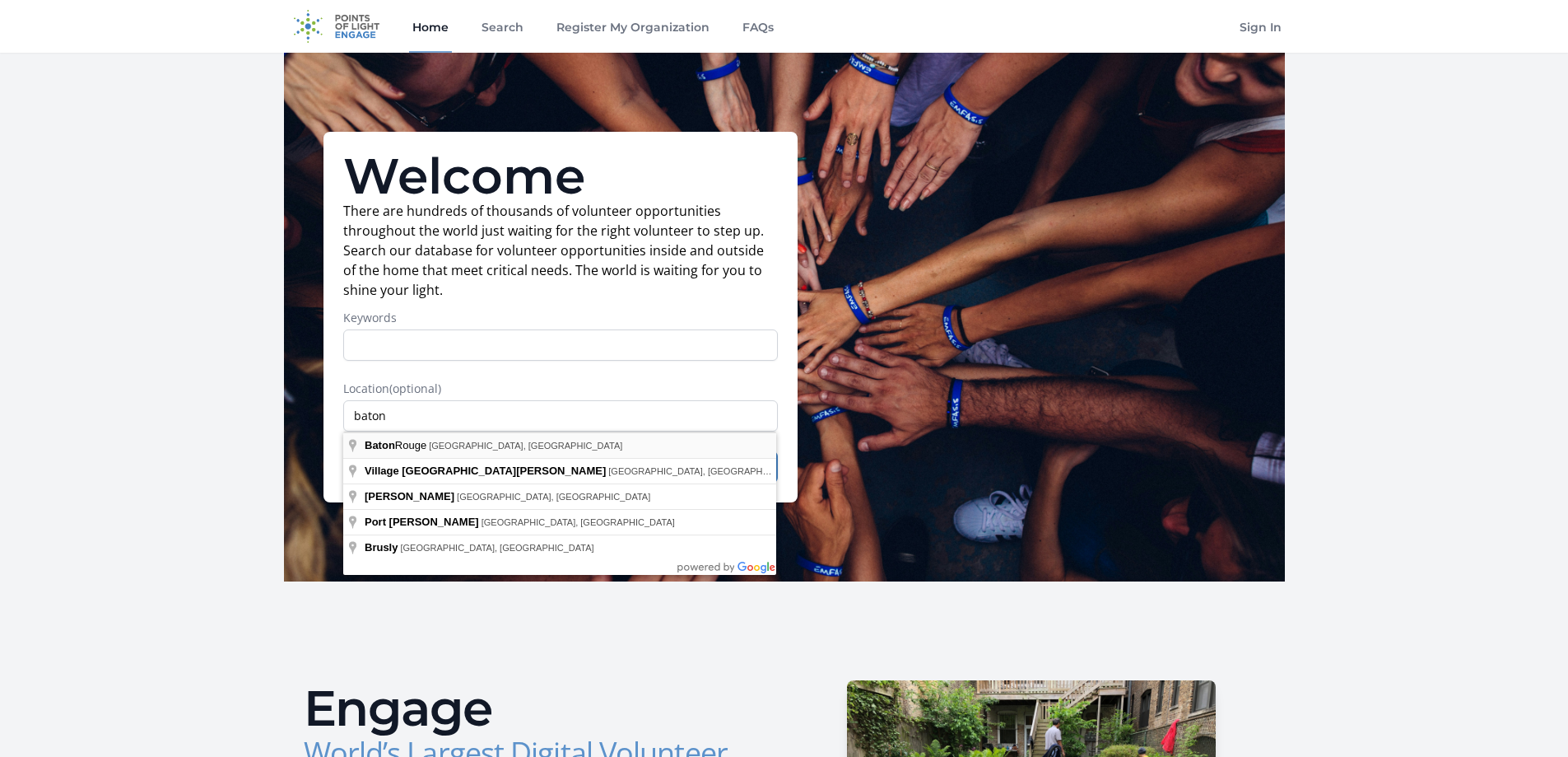
type input "Baton Rouge, [GEOGRAPHIC_DATA], [GEOGRAPHIC_DATA]"
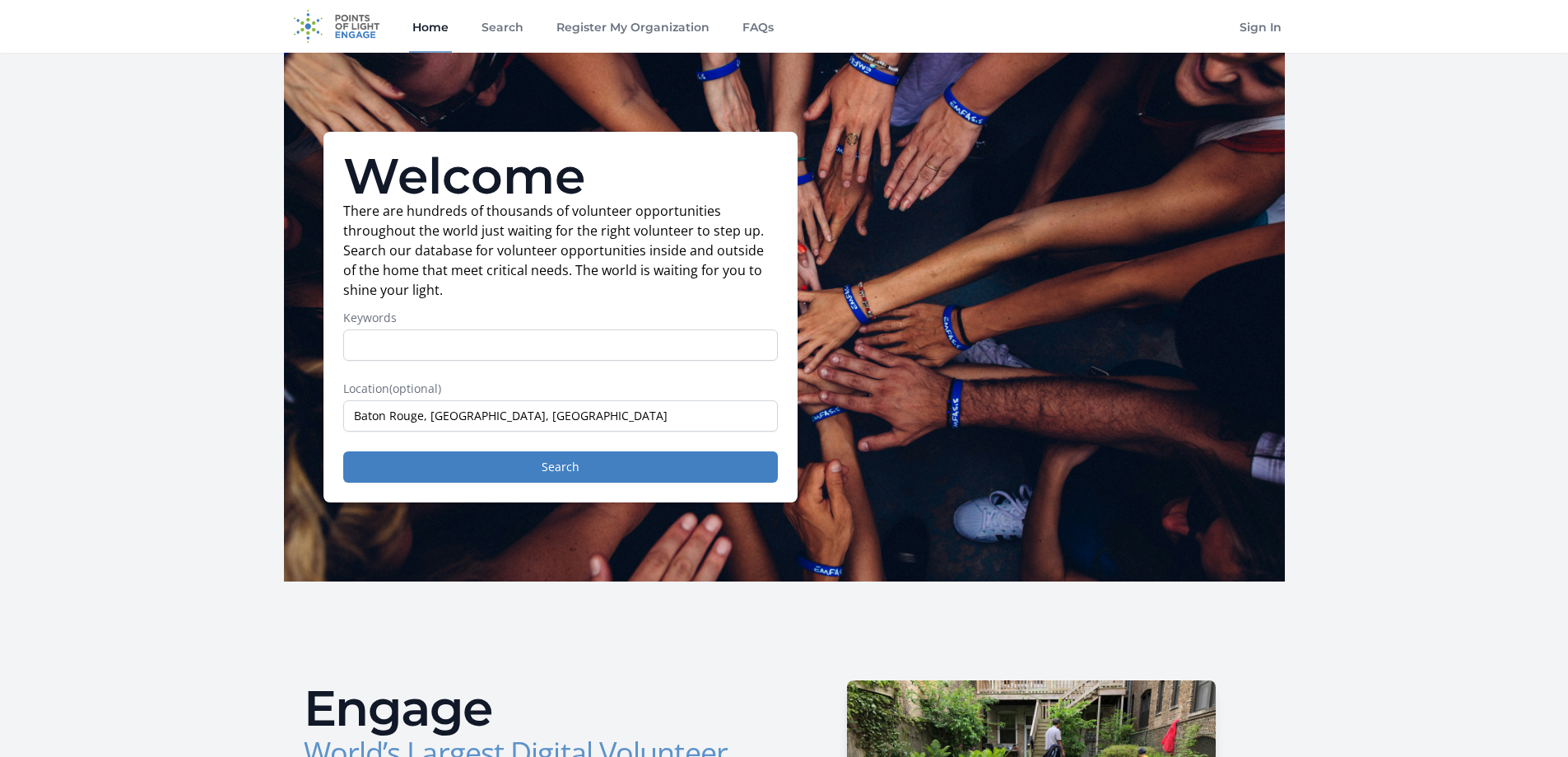
click at [664, 491] on div "Welcome There are hundreds of thousands of volunteer opportunities throughout t…" at bounding box center [560, 317] width 474 height 370
click at [675, 475] on button "Search" at bounding box center [560, 466] width 435 height 31
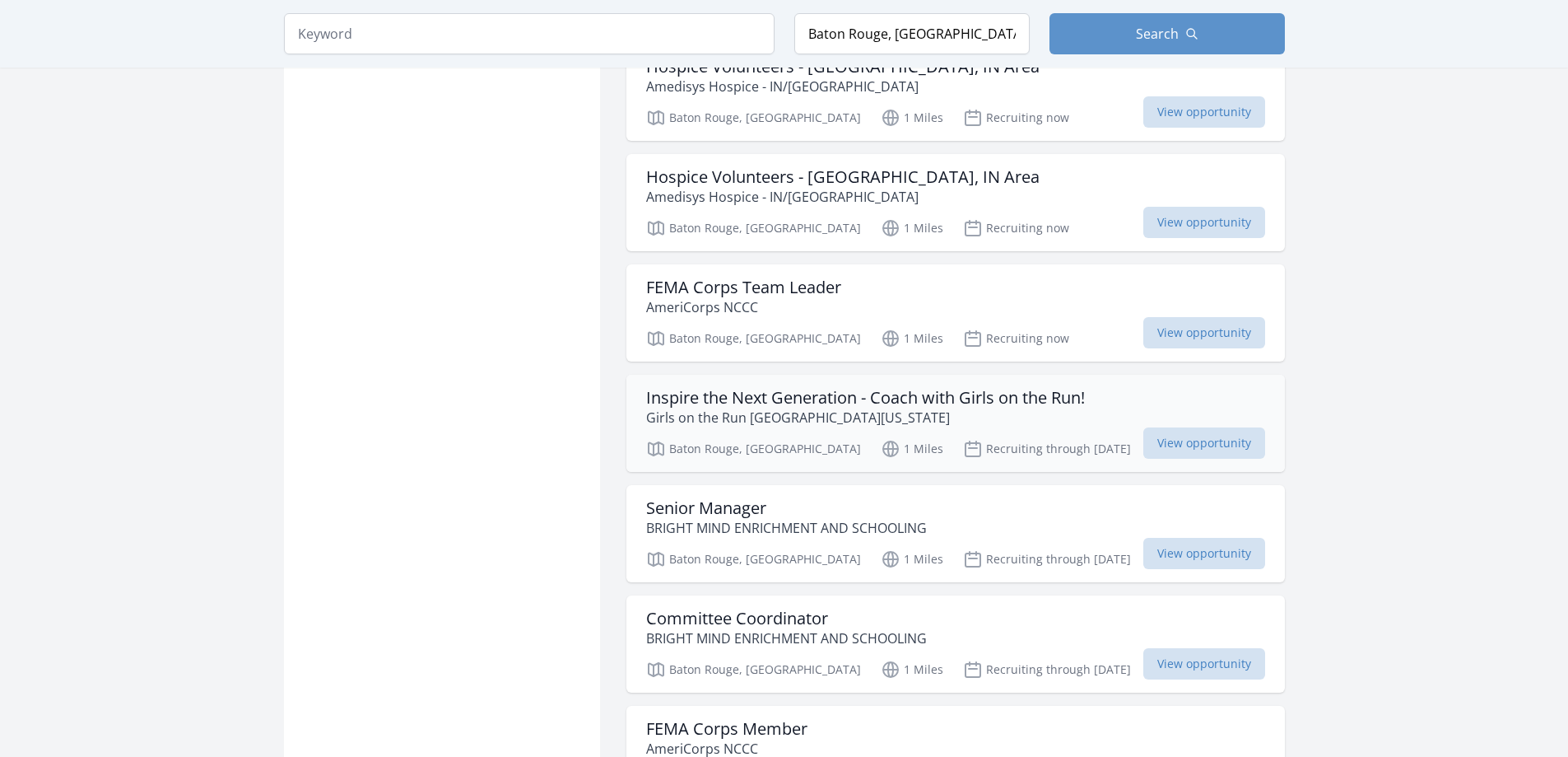
scroll to position [1729, 0]
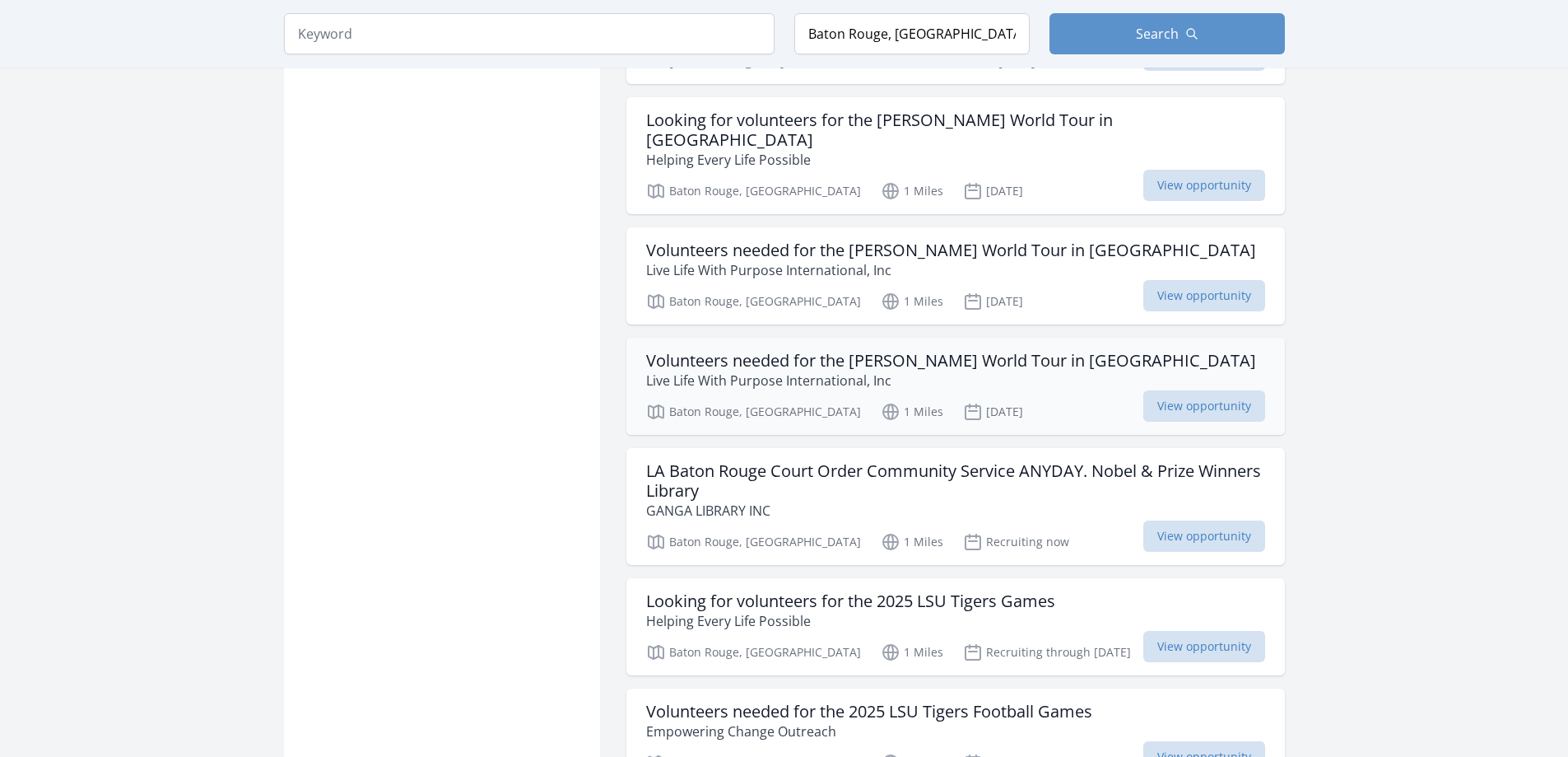
scroll to position [3541, 0]
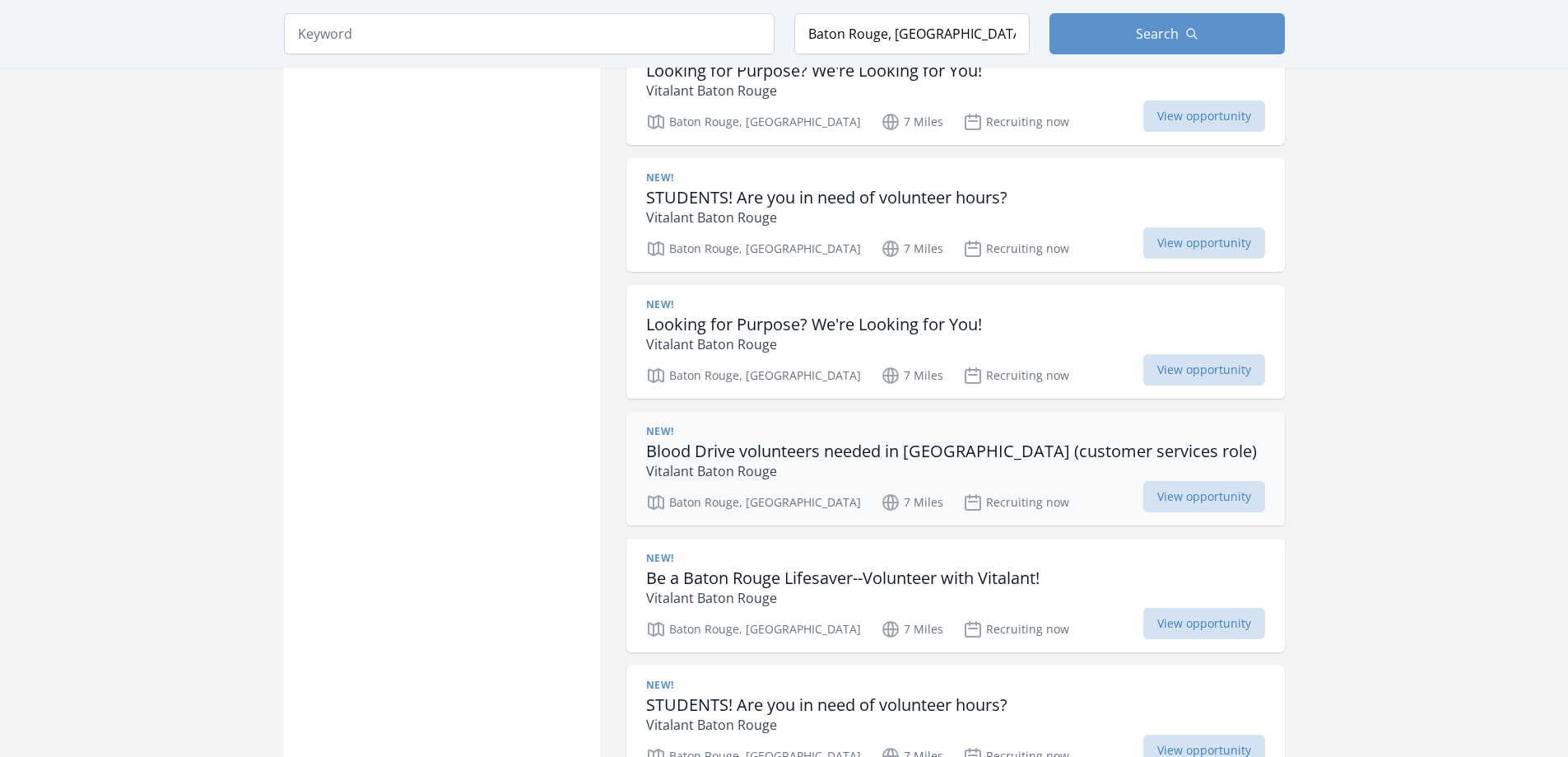
scroll to position [6422, 0]
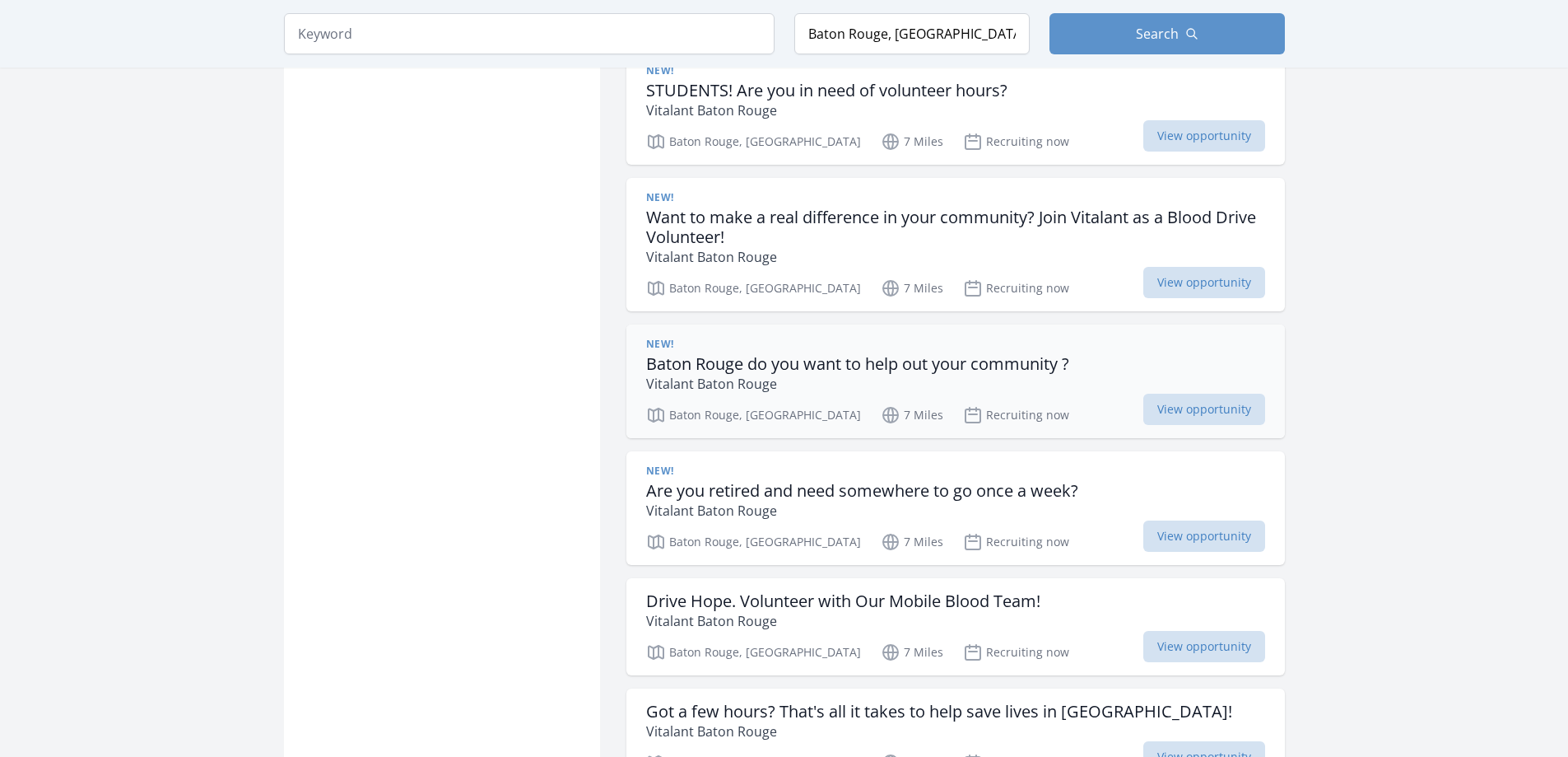
scroll to position [6998, 0]
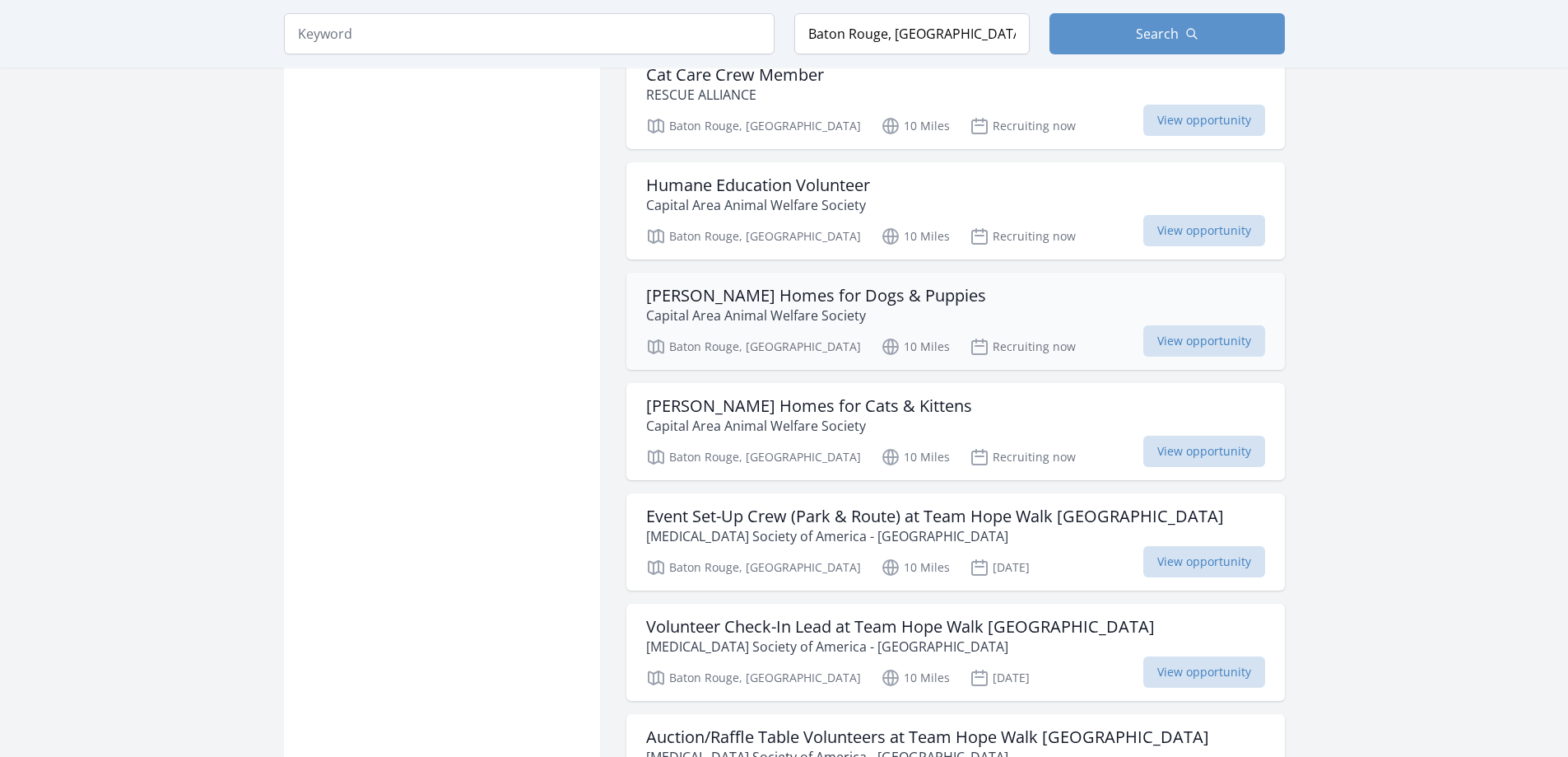
scroll to position [10567, 0]
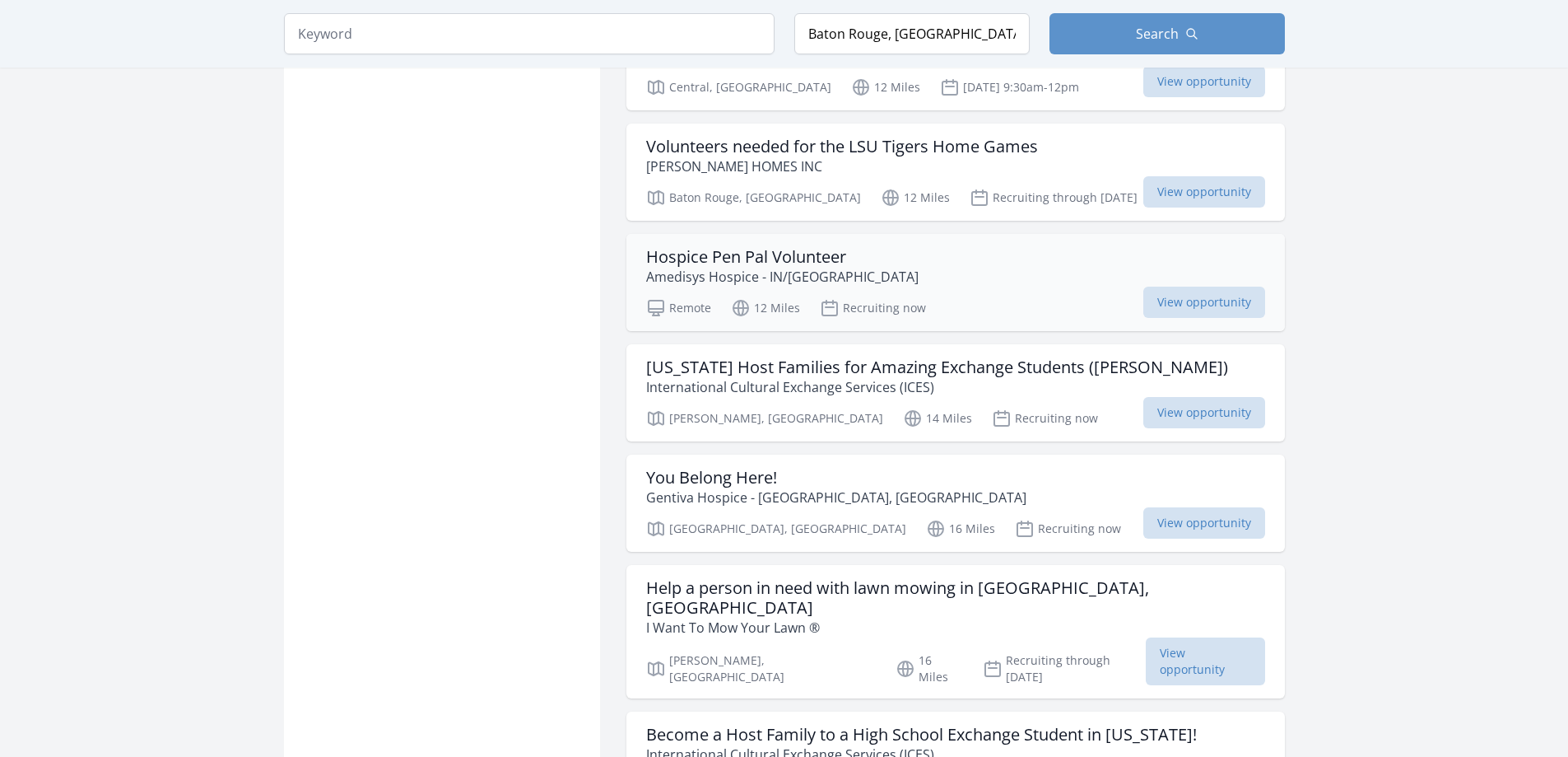
scroll to position [13202, 0]
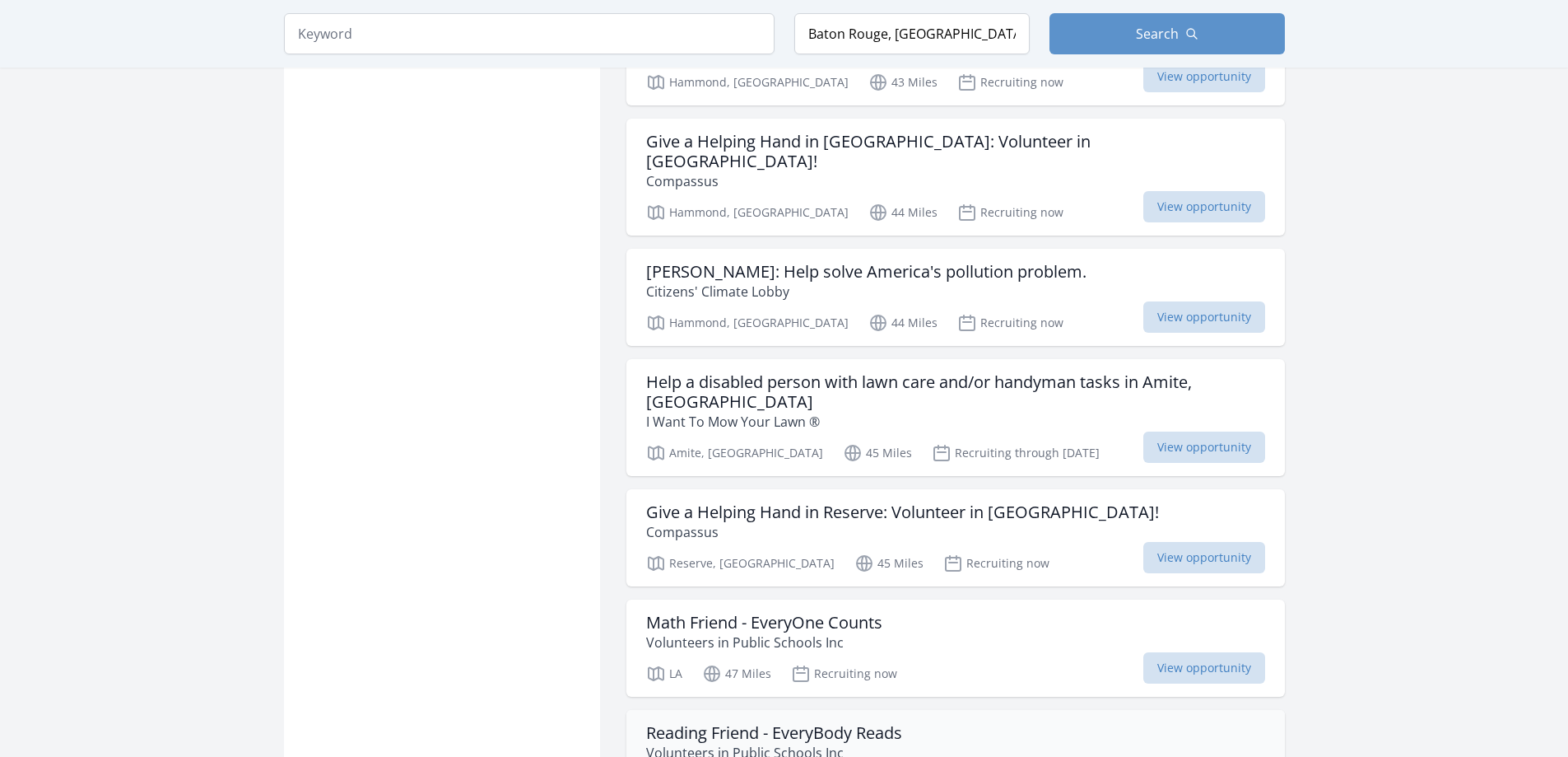
scroll to position [15013, 0]
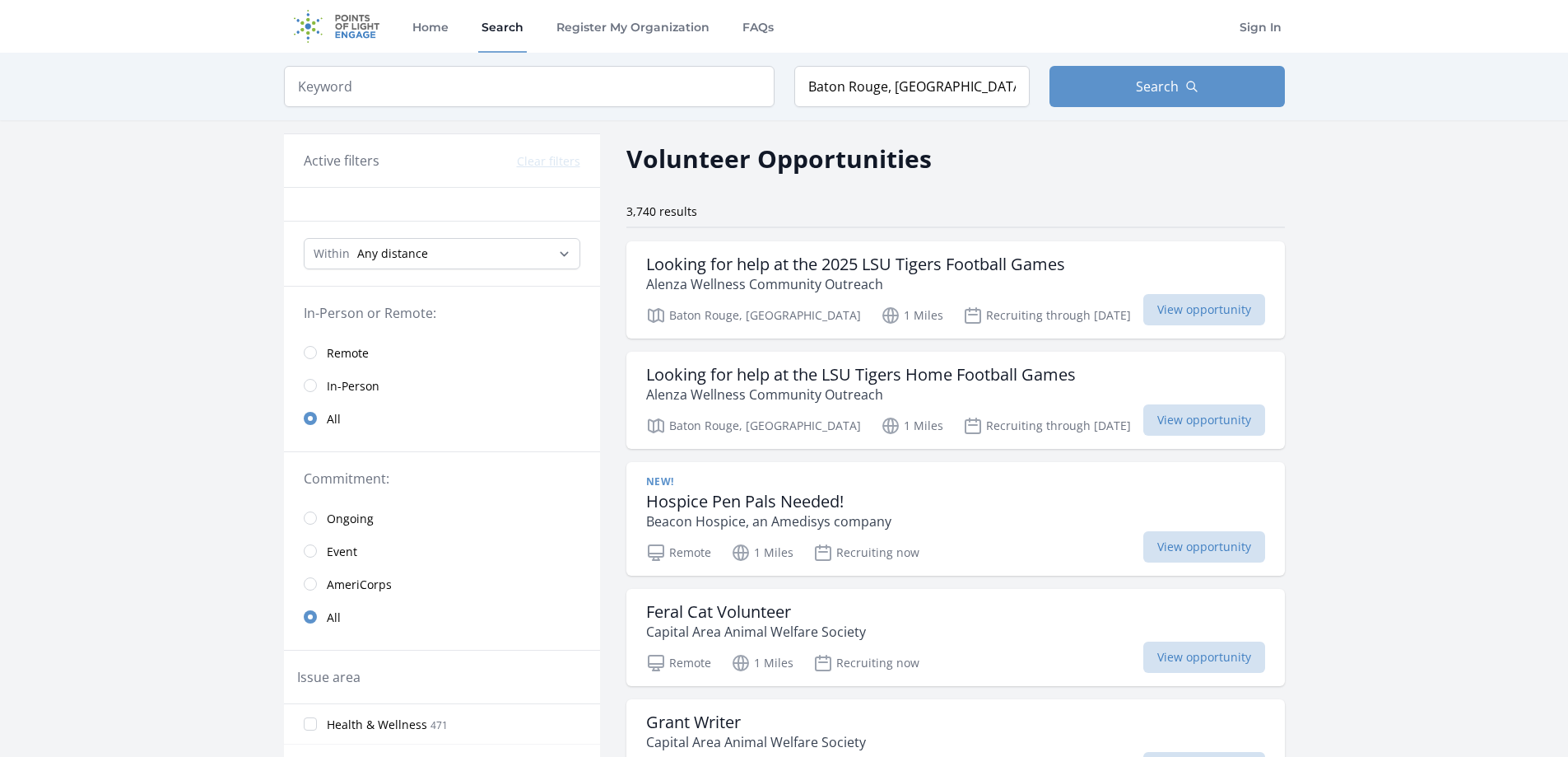
click at [362, 356] on span "Remote" at bounding box center [347, 352] width 42 height 16
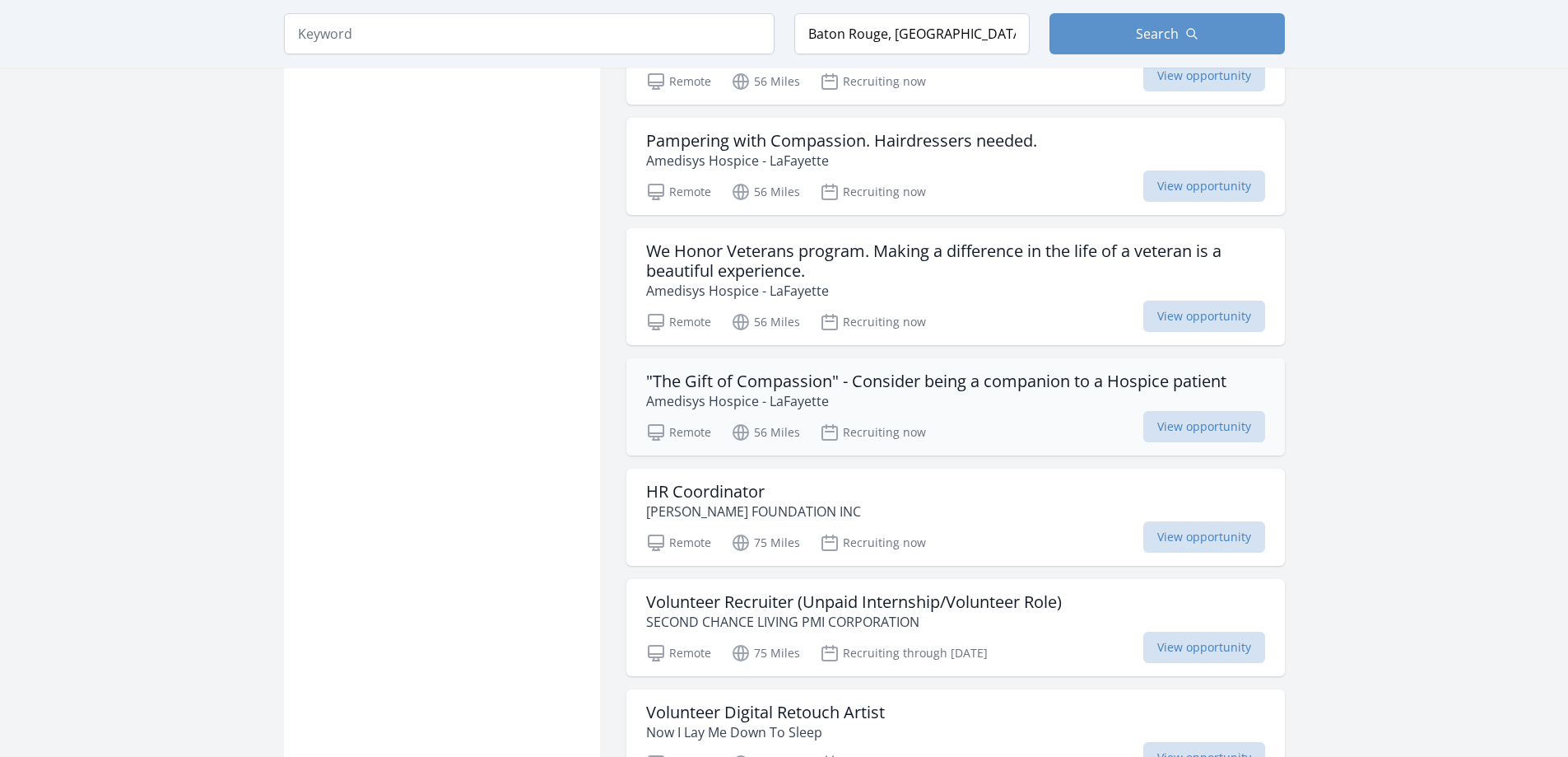
scroll to position [1729, 0]
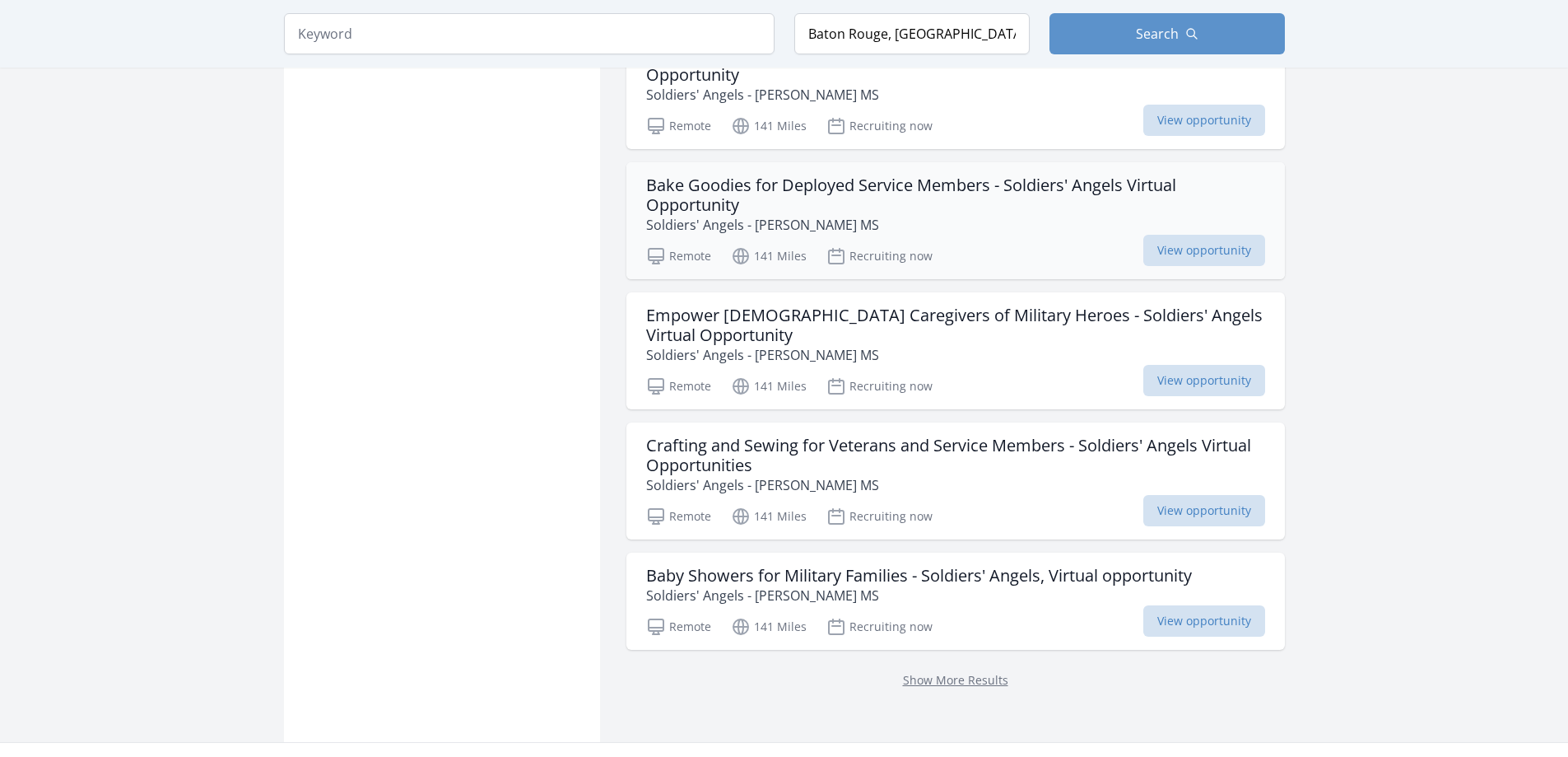
scroll to position [4511, 0]
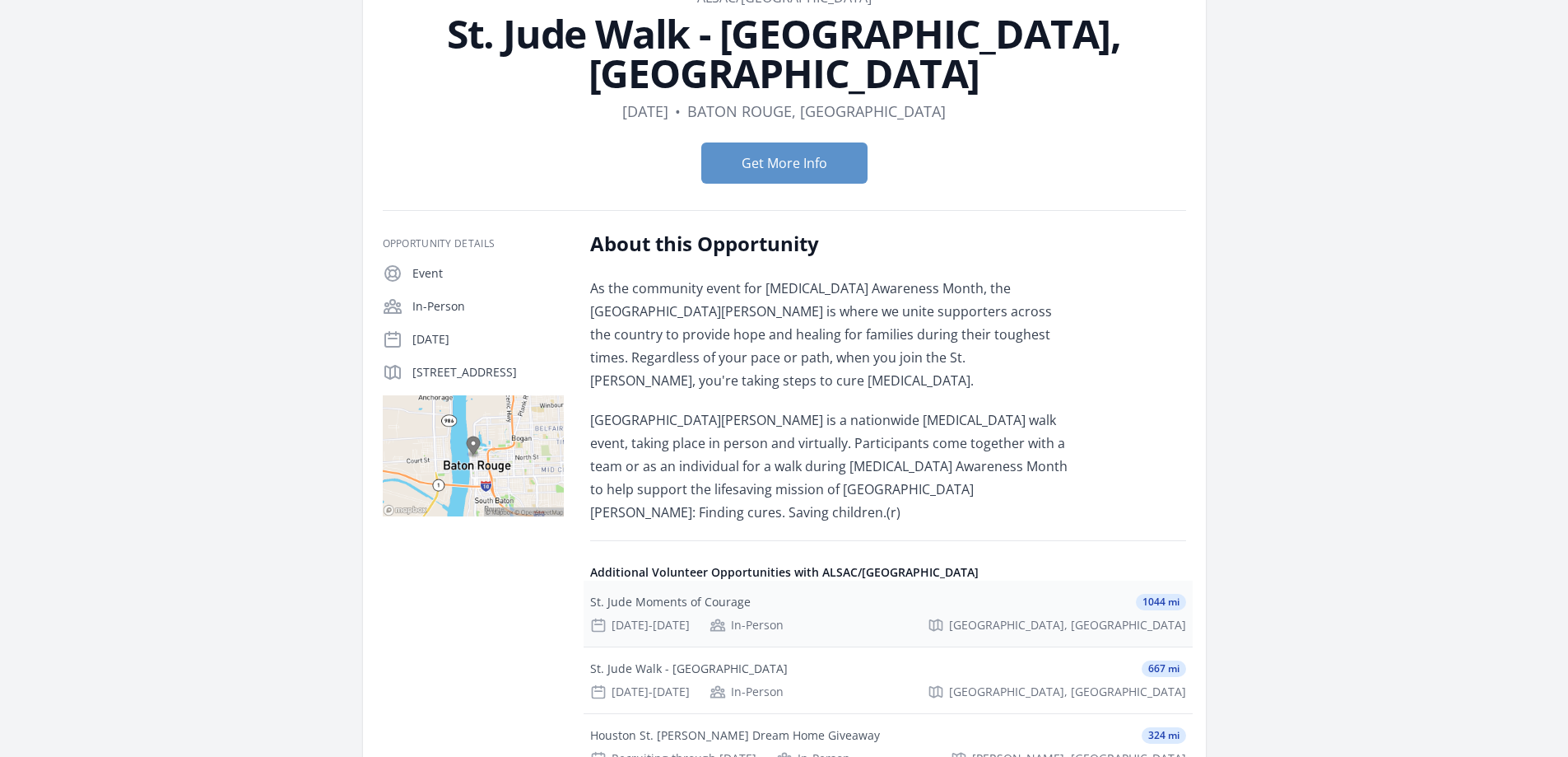
scroll to position [82, 0]
